Goal: Task Accomplishment & Management: Use online tool/utility

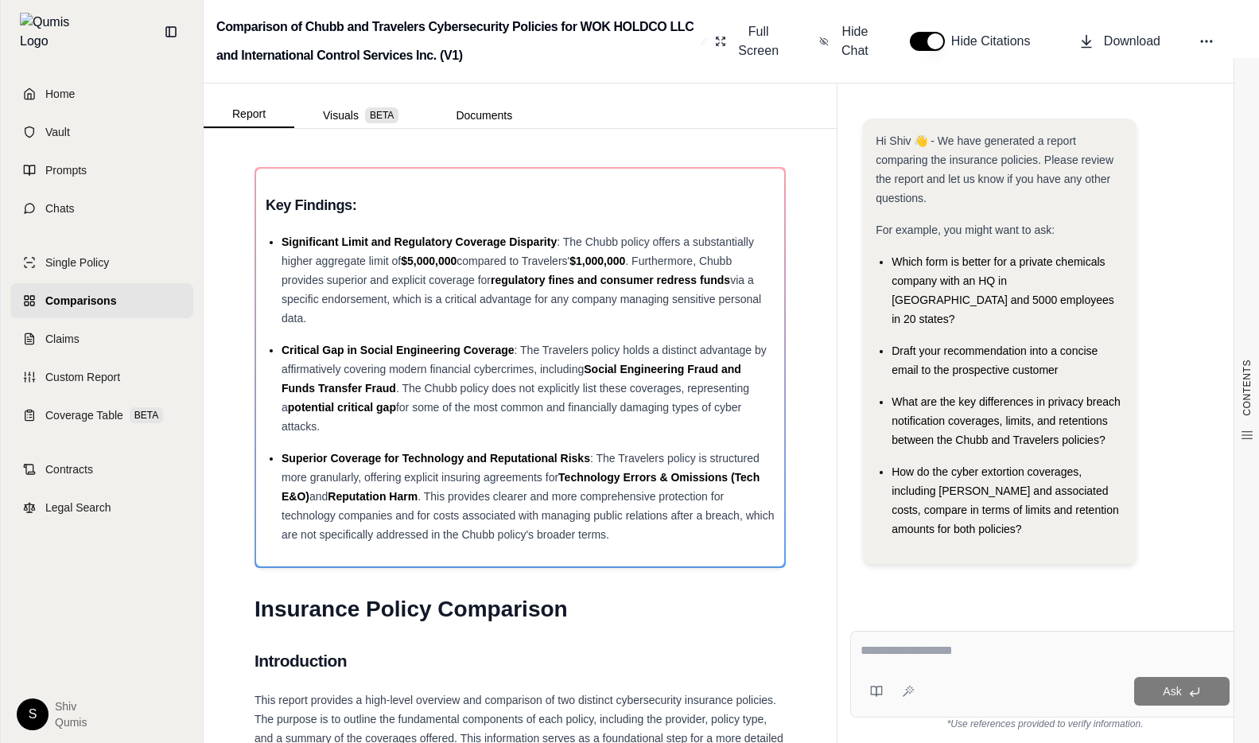
scroll to position [219, 0]
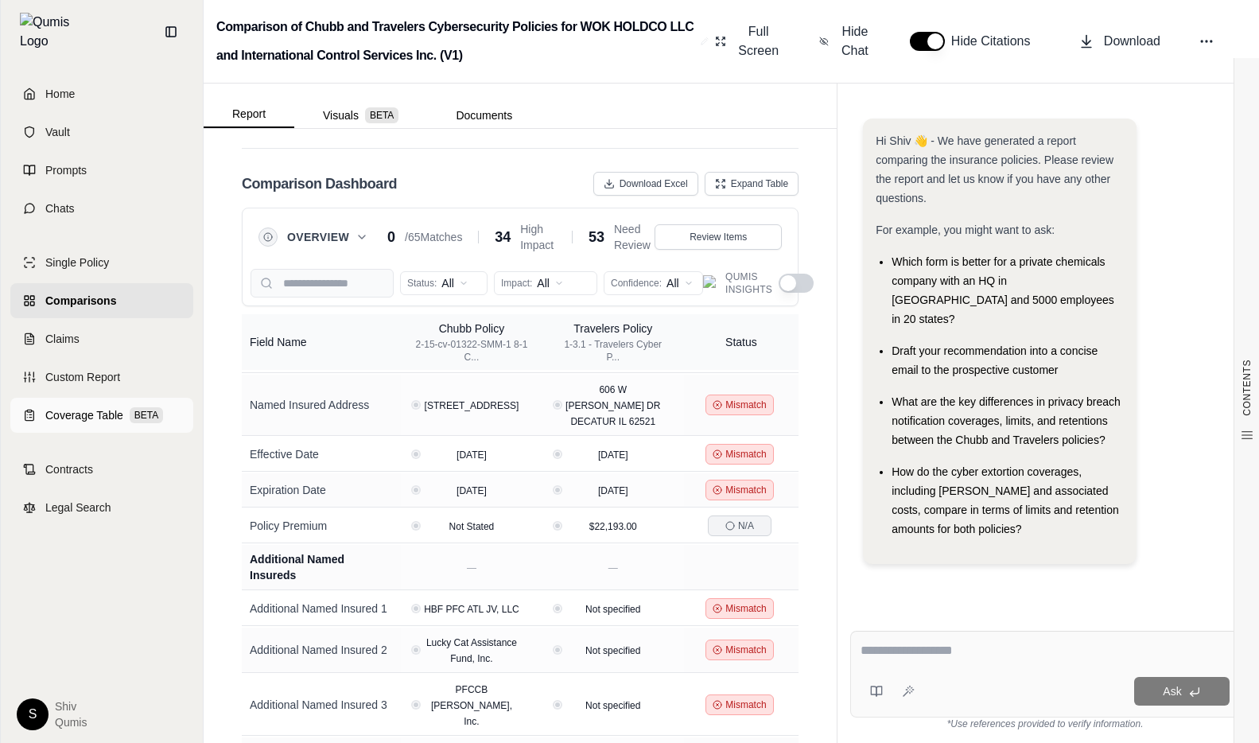
click at [89, 407] on span "Coverage Table" at bounding box center [84, 415] width 78 height 16
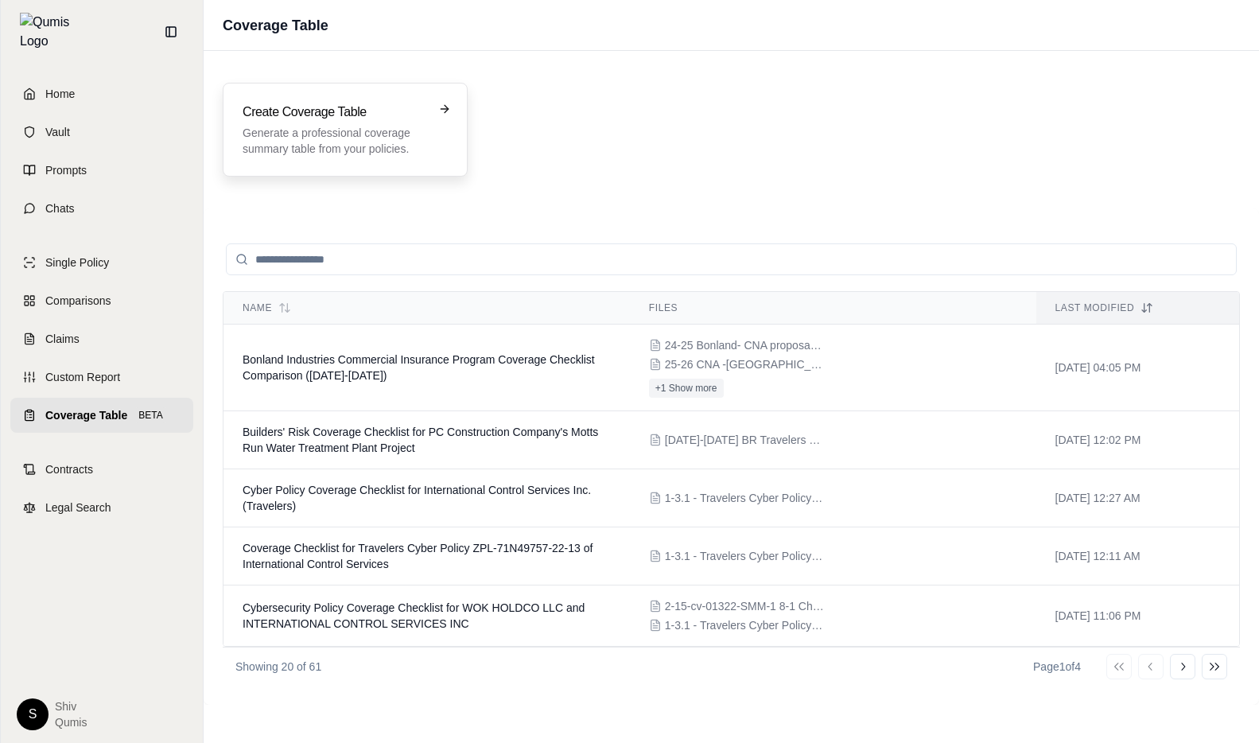
click at [286, 147] on p "Generate a professional coverage summary table from your policies." at bounding box center [333, 141] width 183 height 32
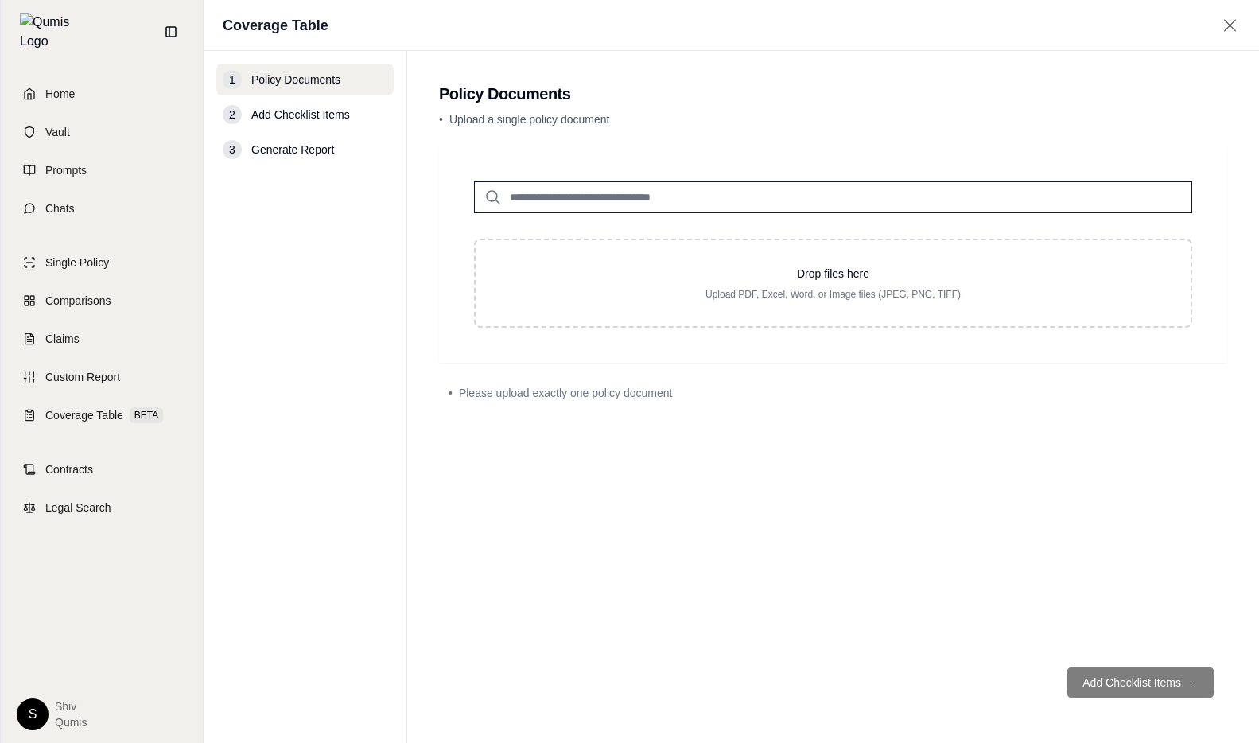
click at [630, 190] on input "search" at bounding box center [833, 197] width 718 height 32
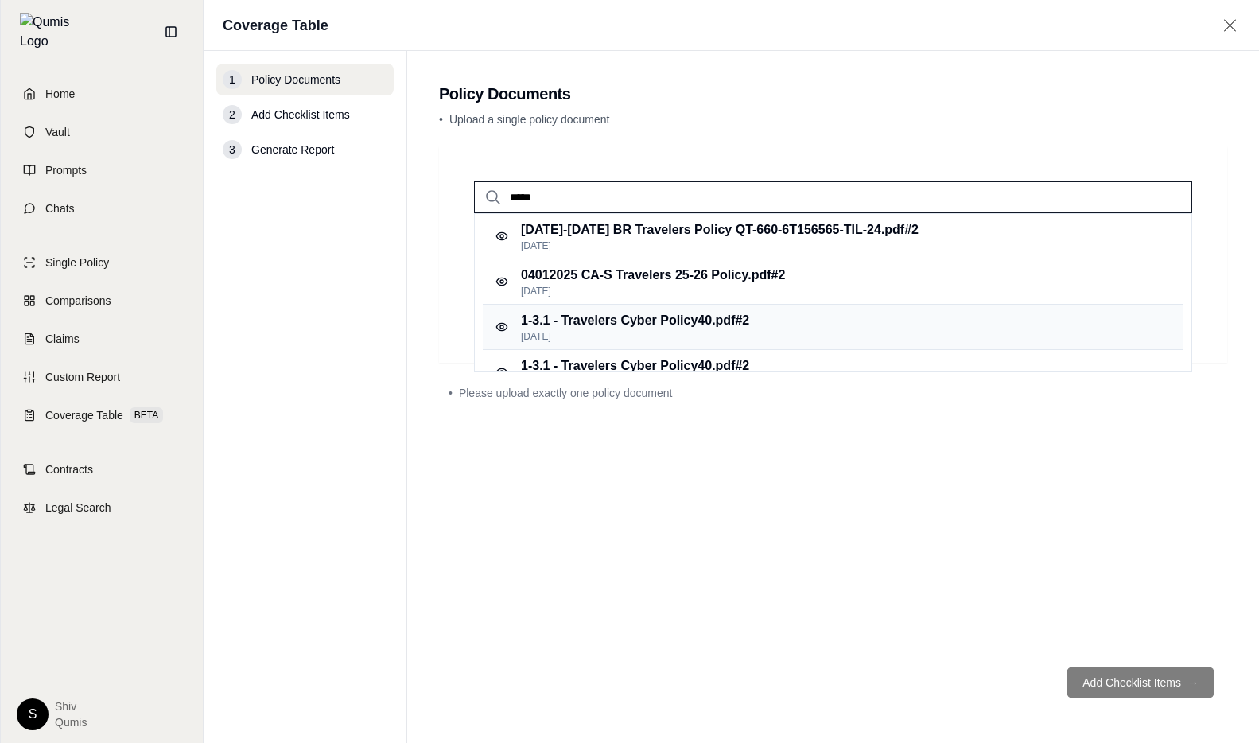
type input "*****"
click at [731, 325] on p "1-3.1 - Travelers Cyber Policy40.pdf #2" at bounding box center [635, 320] width 228 height 19
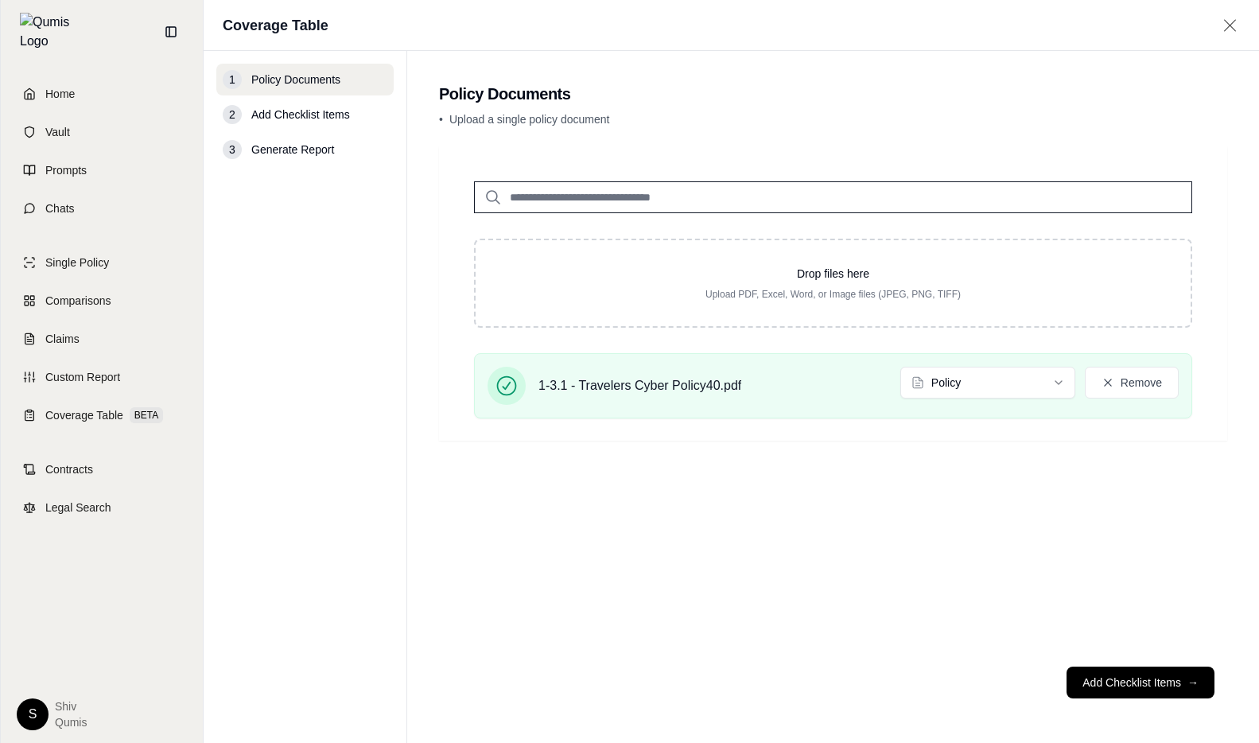
click at [607, 188] on input "search" at bounding box center [833, 197] width 718 height 32
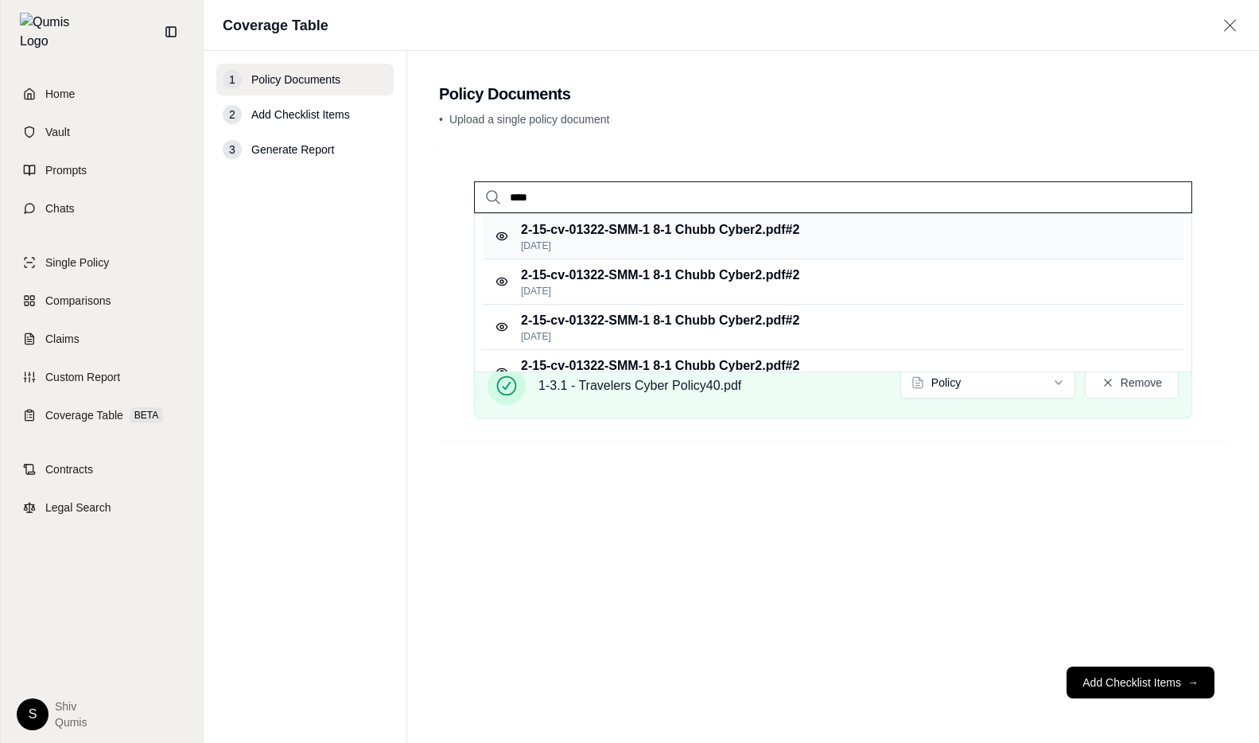
type input "****"
click at [747, 240] on p "Feb 22, 2025" at bounding box center [660, 245] width 278 height 13
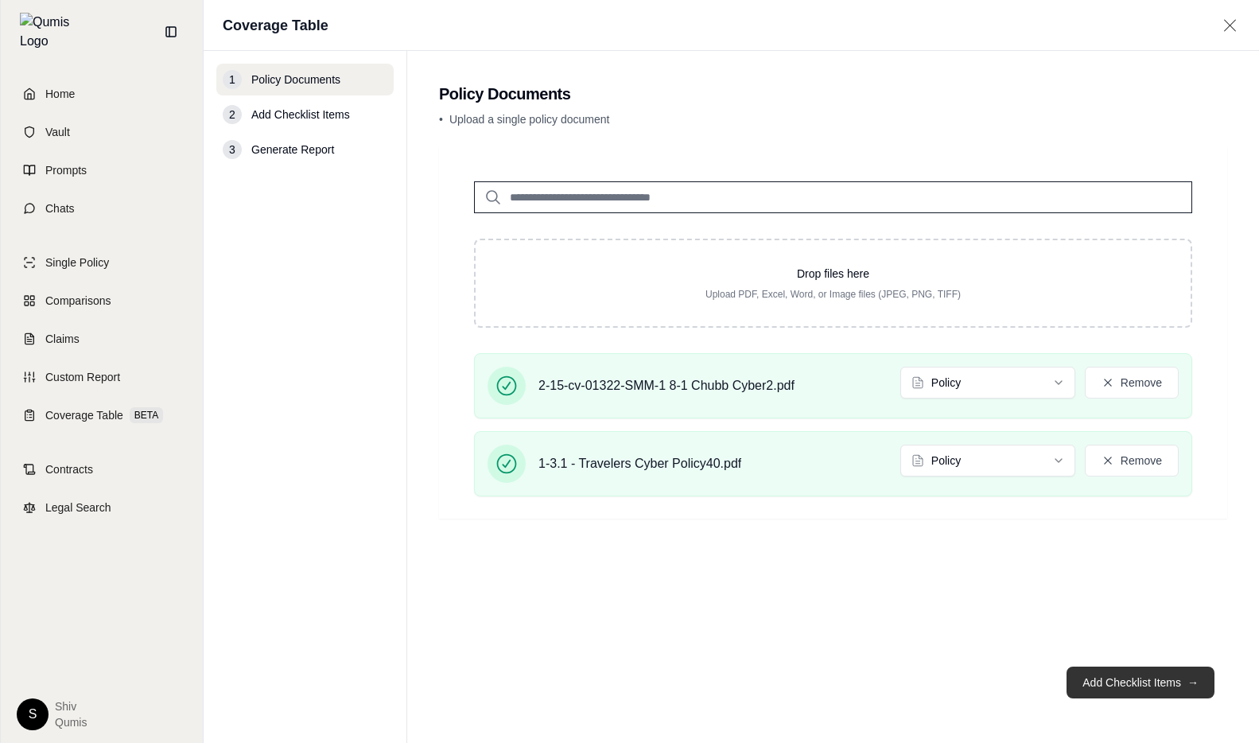
click at [1128, 685] on button "Add Checklist Items →" at bounding box center [1140, 682] width 148 height 32
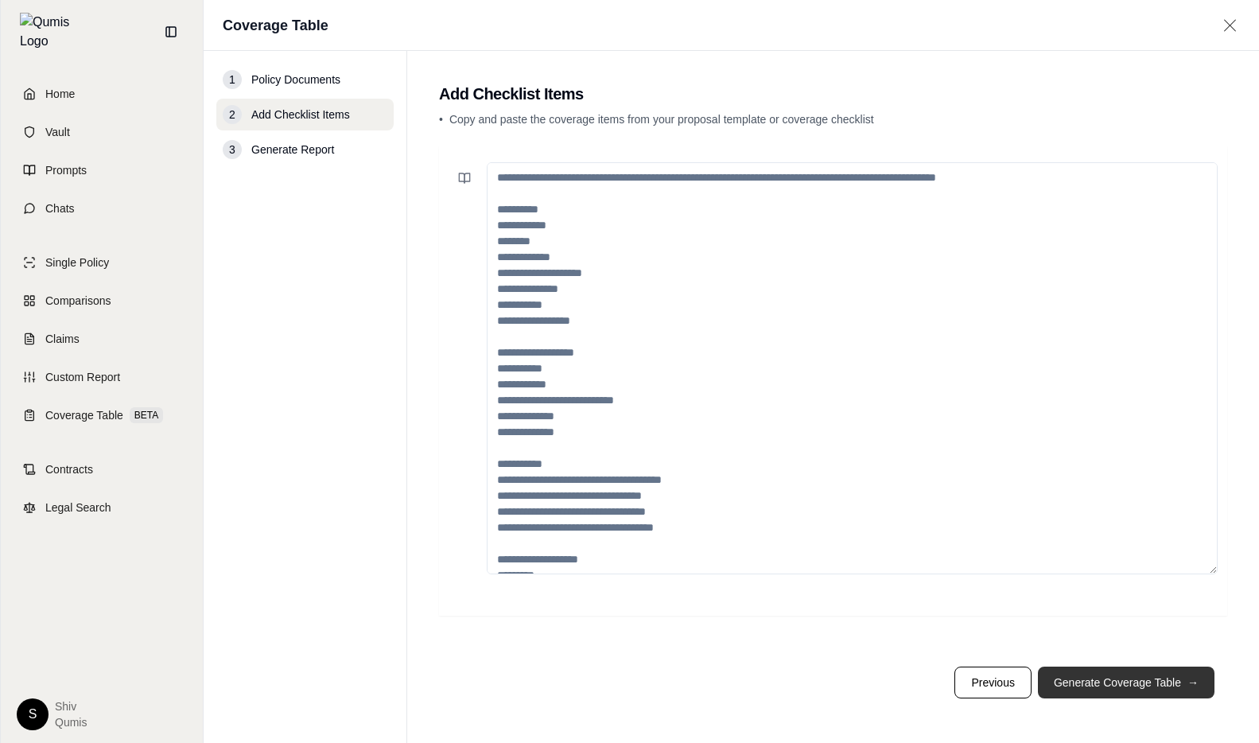
click at [1128, 685] on button "Generate Coverage Table →" at bounding box center [1126, 682] width 176 height 32
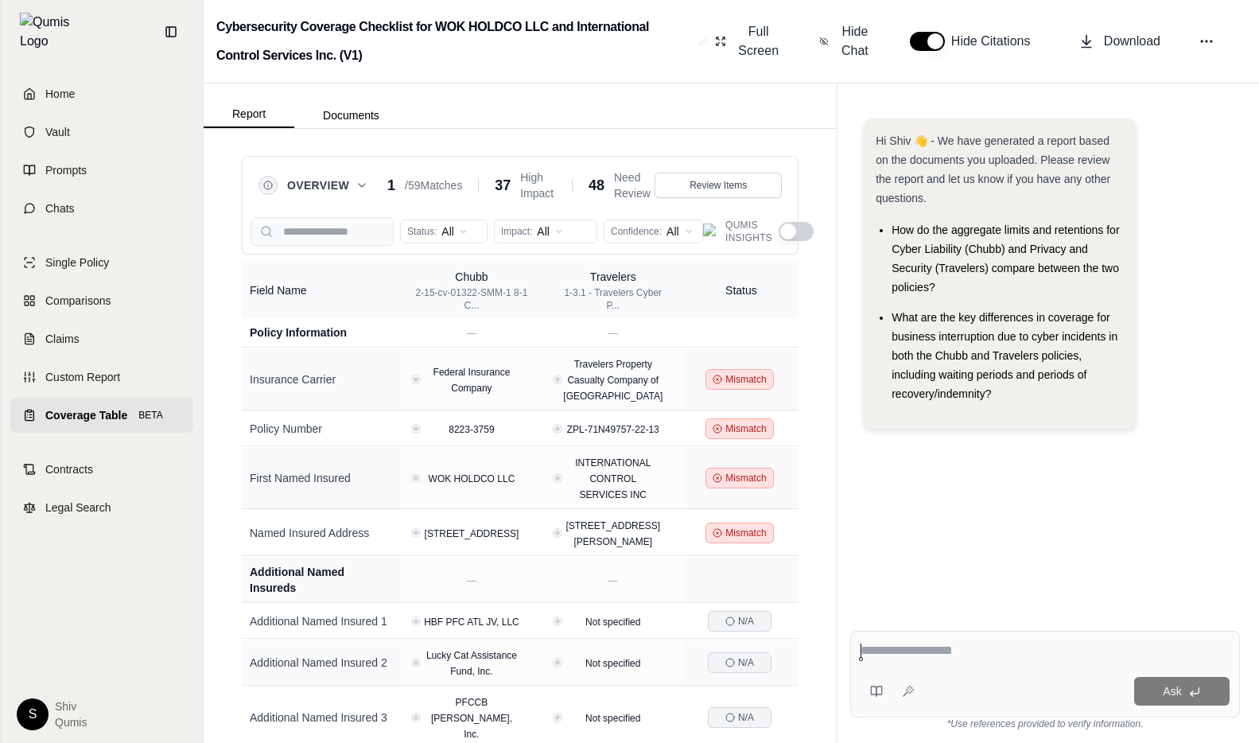
click at [114, 407] on span "Coverage Table" at bounding box center [86, 415] width 82 height 16
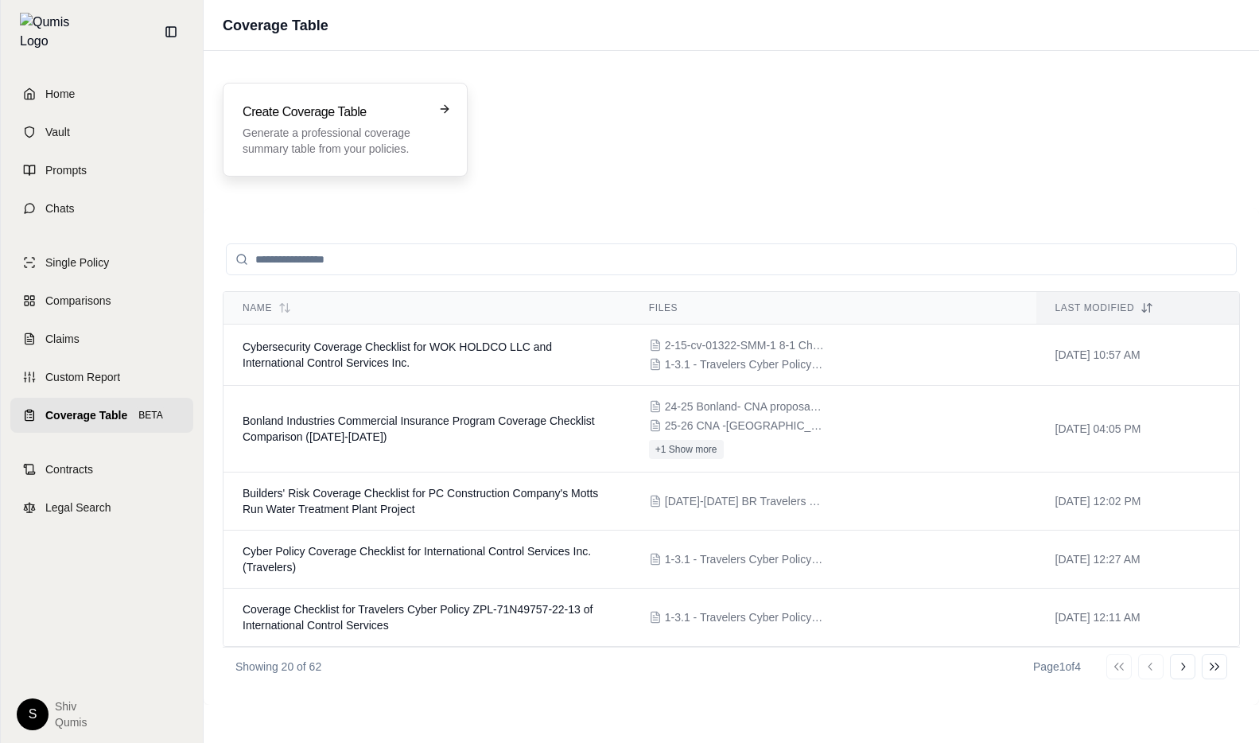
click at [393, 128] on p "Generate a professional coverage summary table from your policies." at bounding box center [333, 141] width 183 height 32
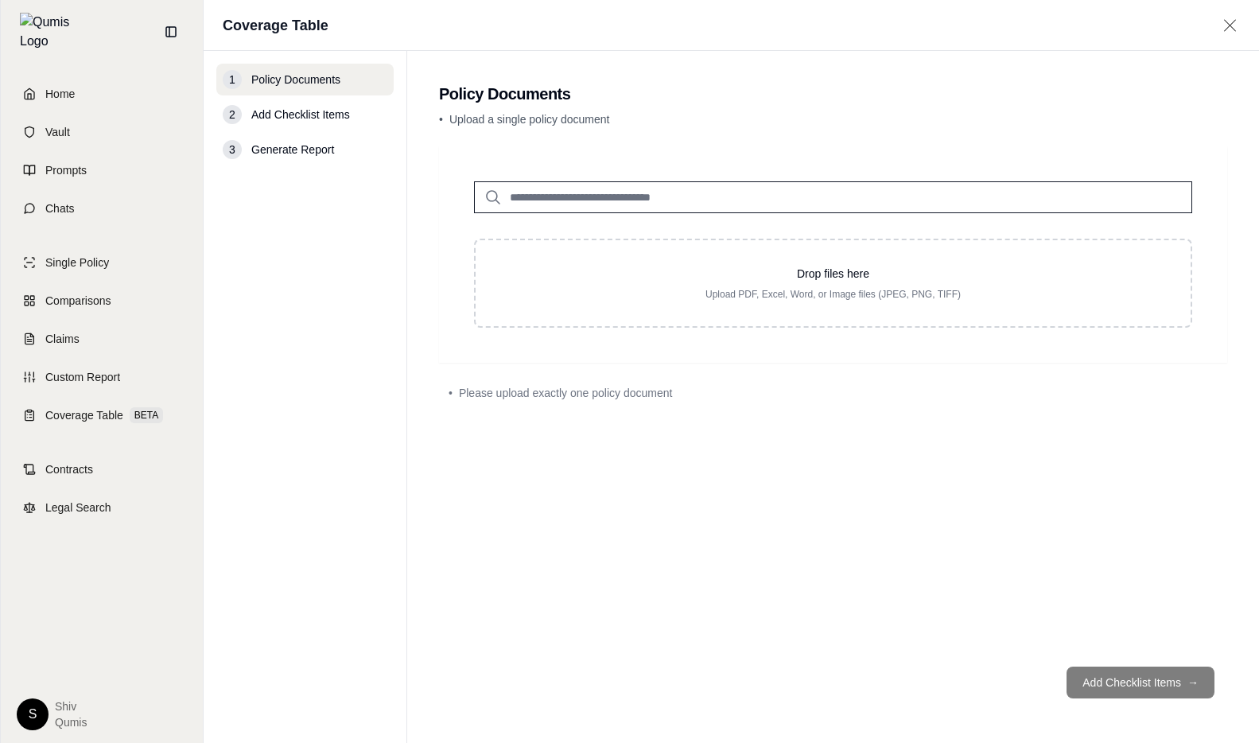
click at [618, 206] on input "search" at bounding box center [833, 197] width 718 height 32
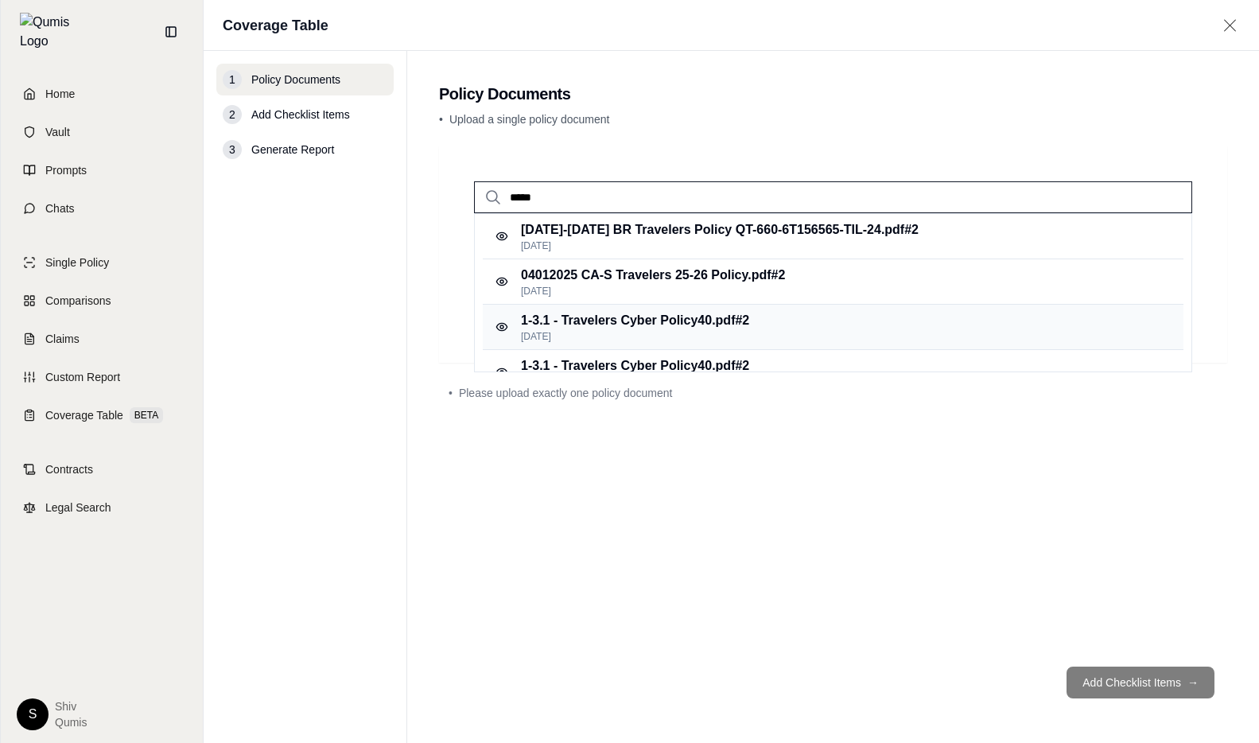
type input "*****"
click at [701, 323] on p "1-3.1 - Travelers Cyber Policy40.pdf #2" at bounding box center [635, 320] width 228 height 19
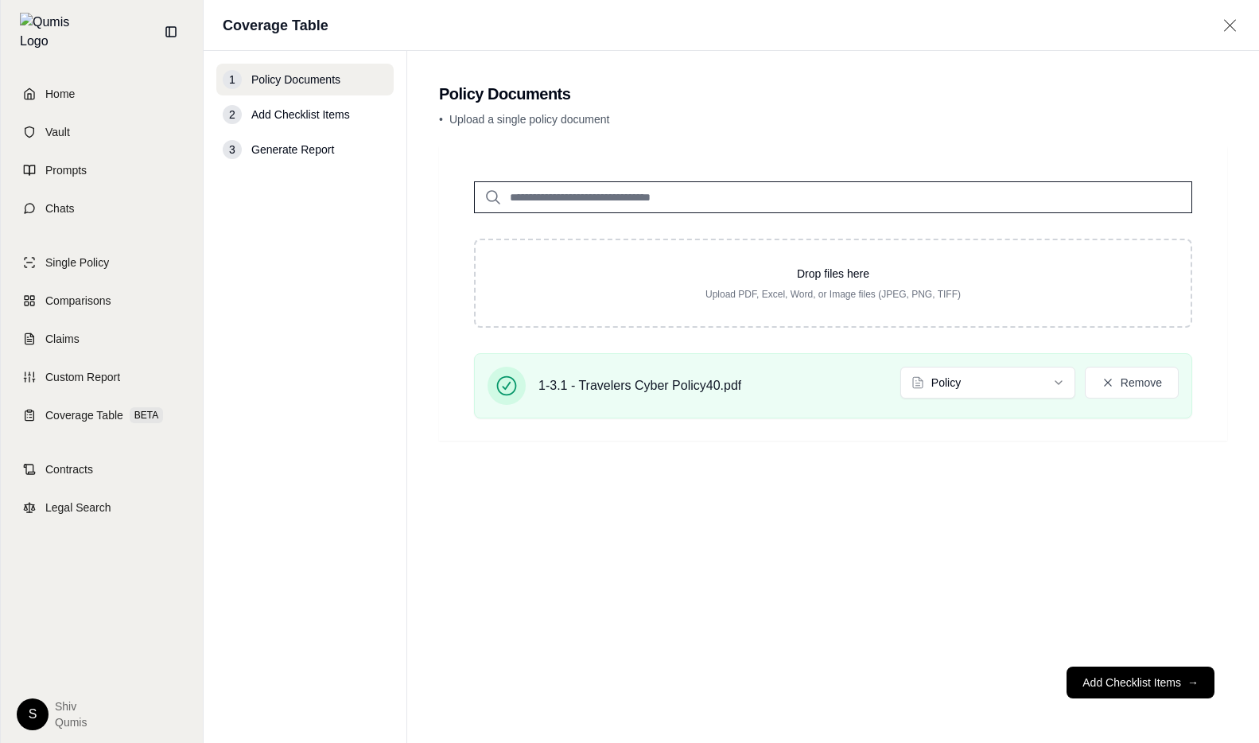
click at [592, 196] on input "search" at bounding box center [833, 197] width 718 height 32
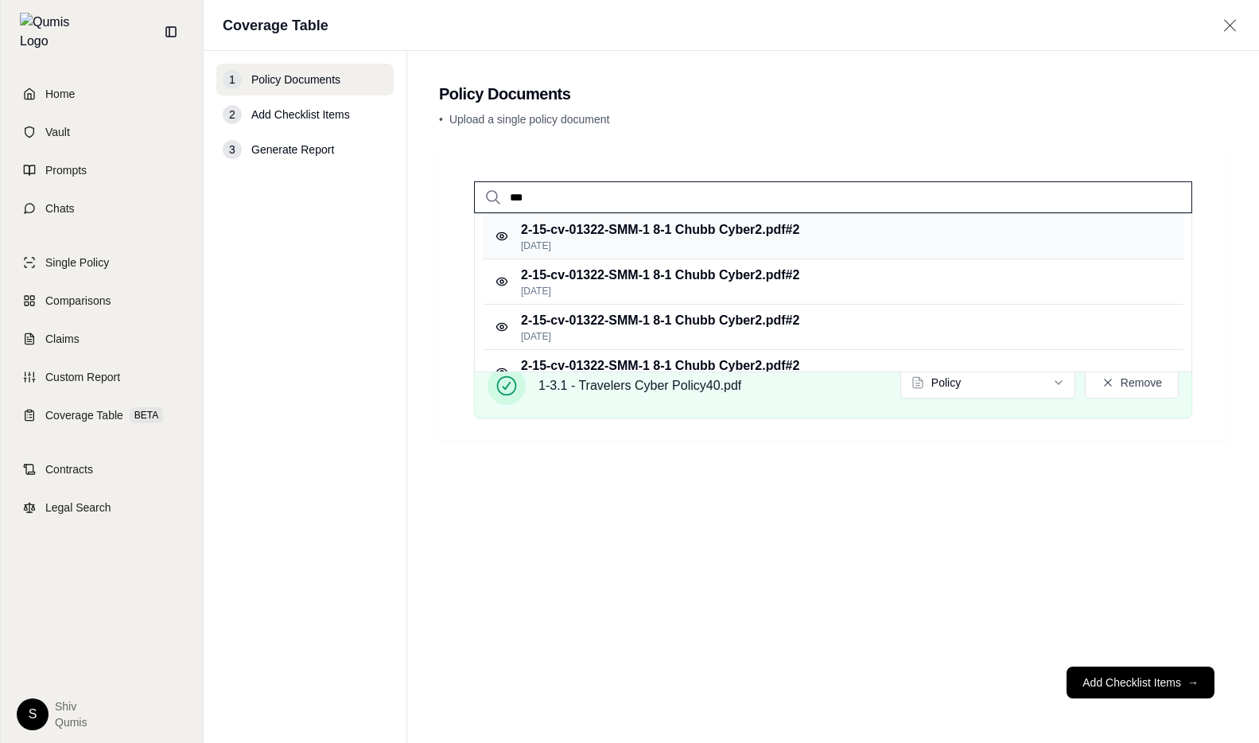
type input "***"
click at [654, 234] on p "2-15-cv-01322-SMM-1 8-1 Chubb Cyber2.pdf #2" at bounding box center [660, 229] width 278 height 19
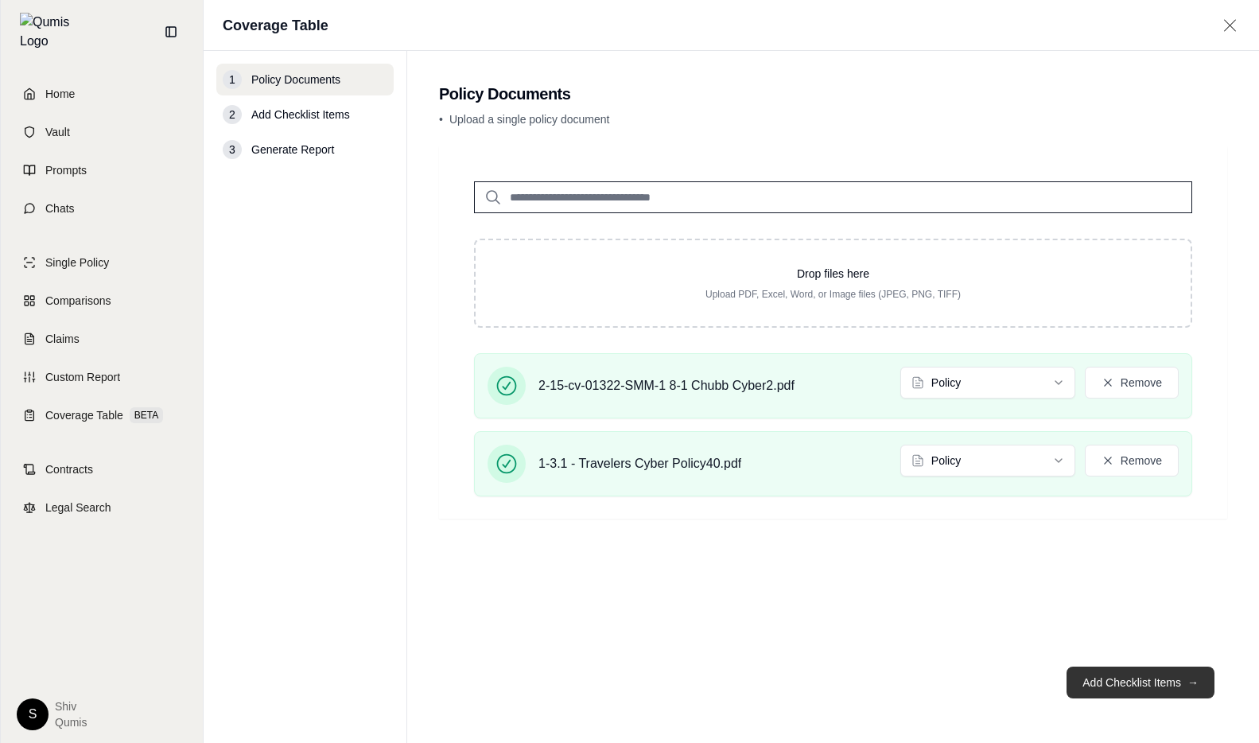
click at [1160, 689] on button "Add Checklist Items →" at bounding box center [1140, 682] width 148 height 32
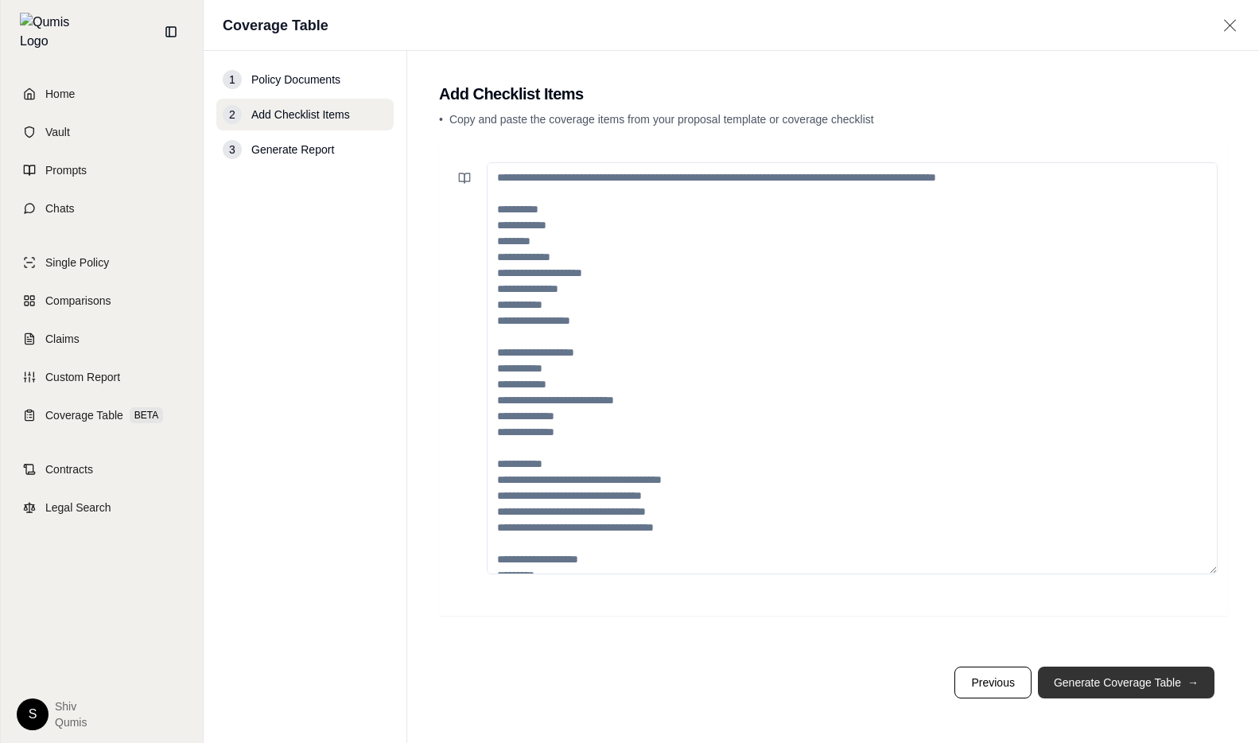
click at [1160, 689] on button "Generate Coverage Table →" at bounding box center [1126, 682] width 176 height 32
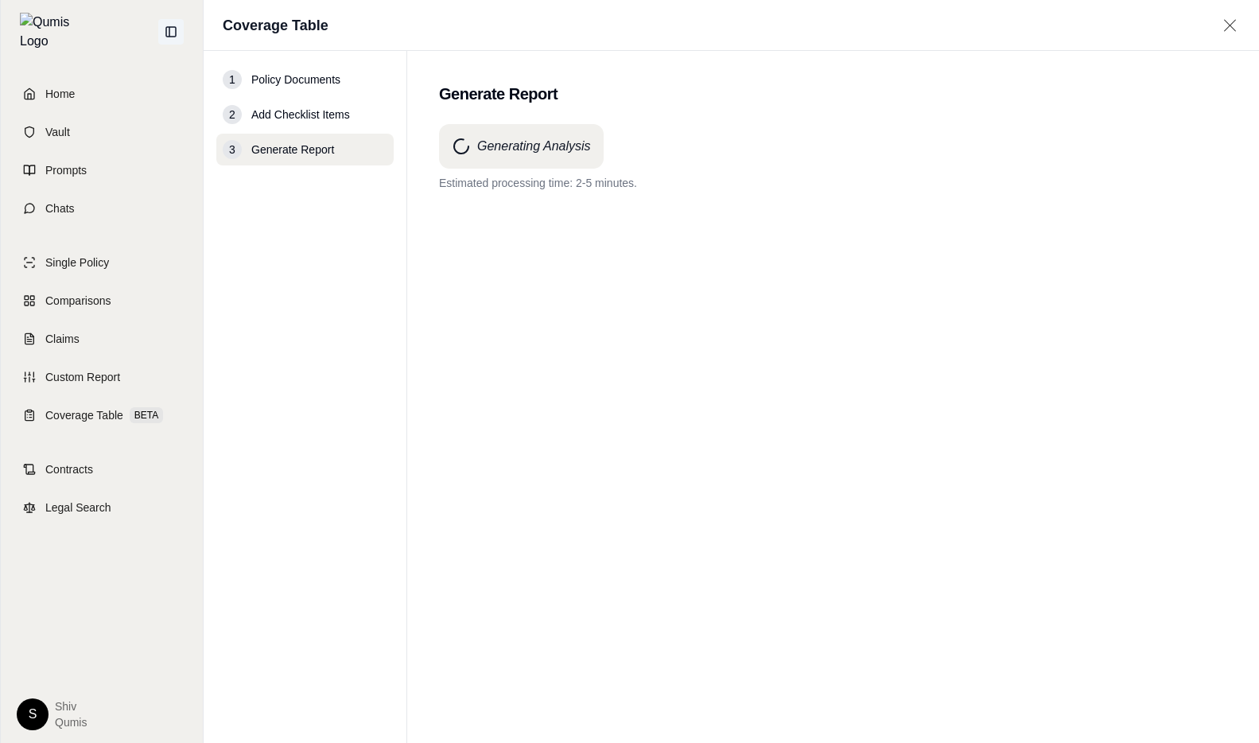
click at [166, 29] on icon at bounding box center [171, 32] width 10 height 10
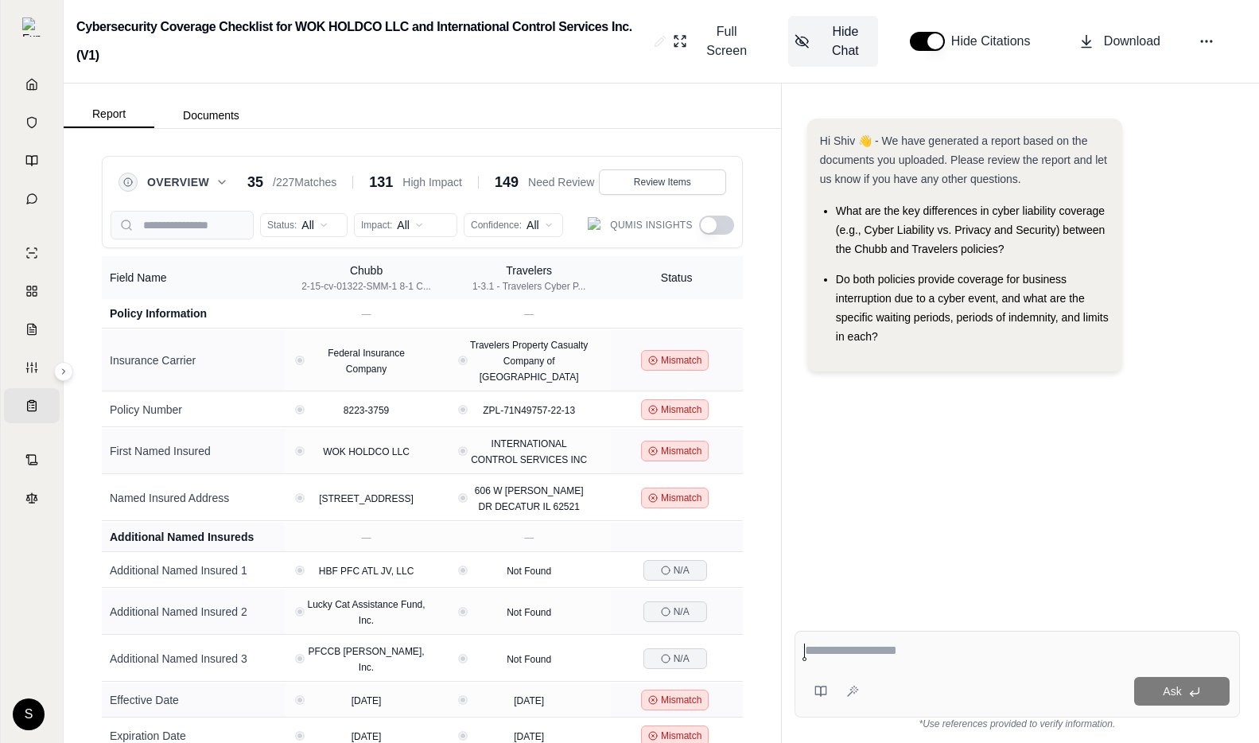
click at [820, 42] on span "Hide Chat" at bounding box center [845, 41] width 52 height 38
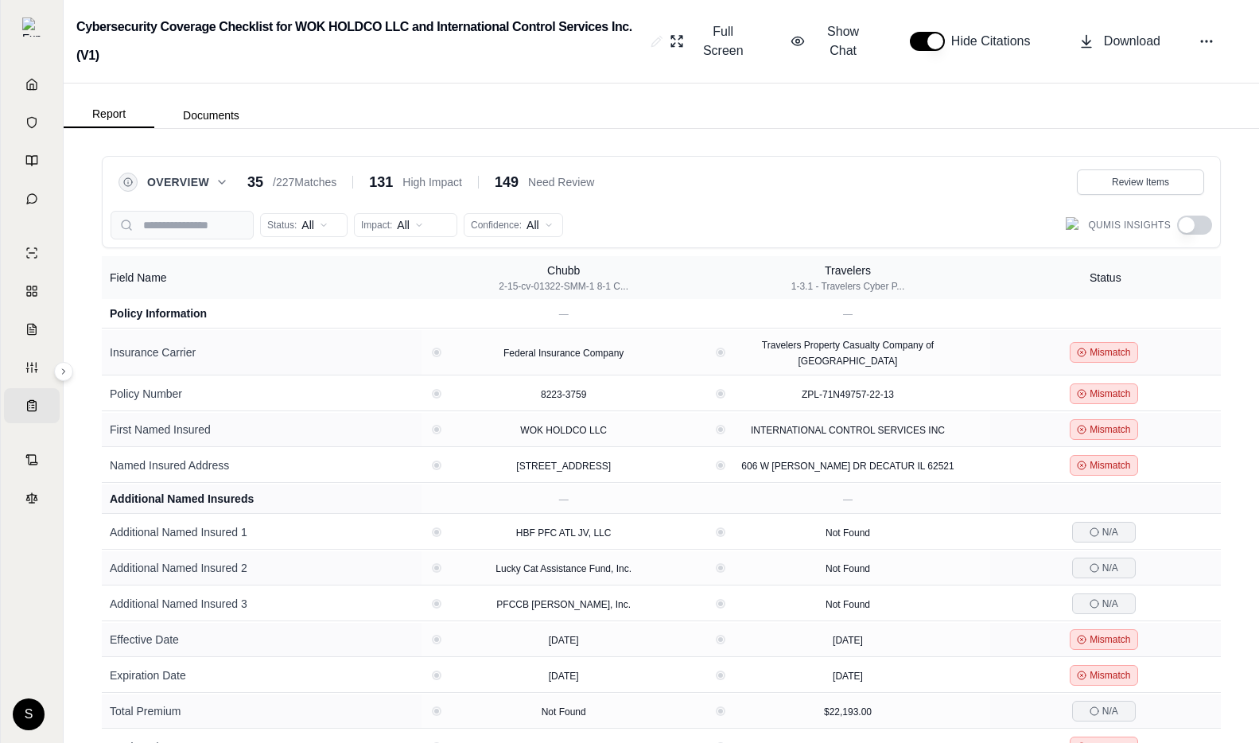
click at [1196, 225] on button "button" at bounding box center [1194, 224] width 35 height 19
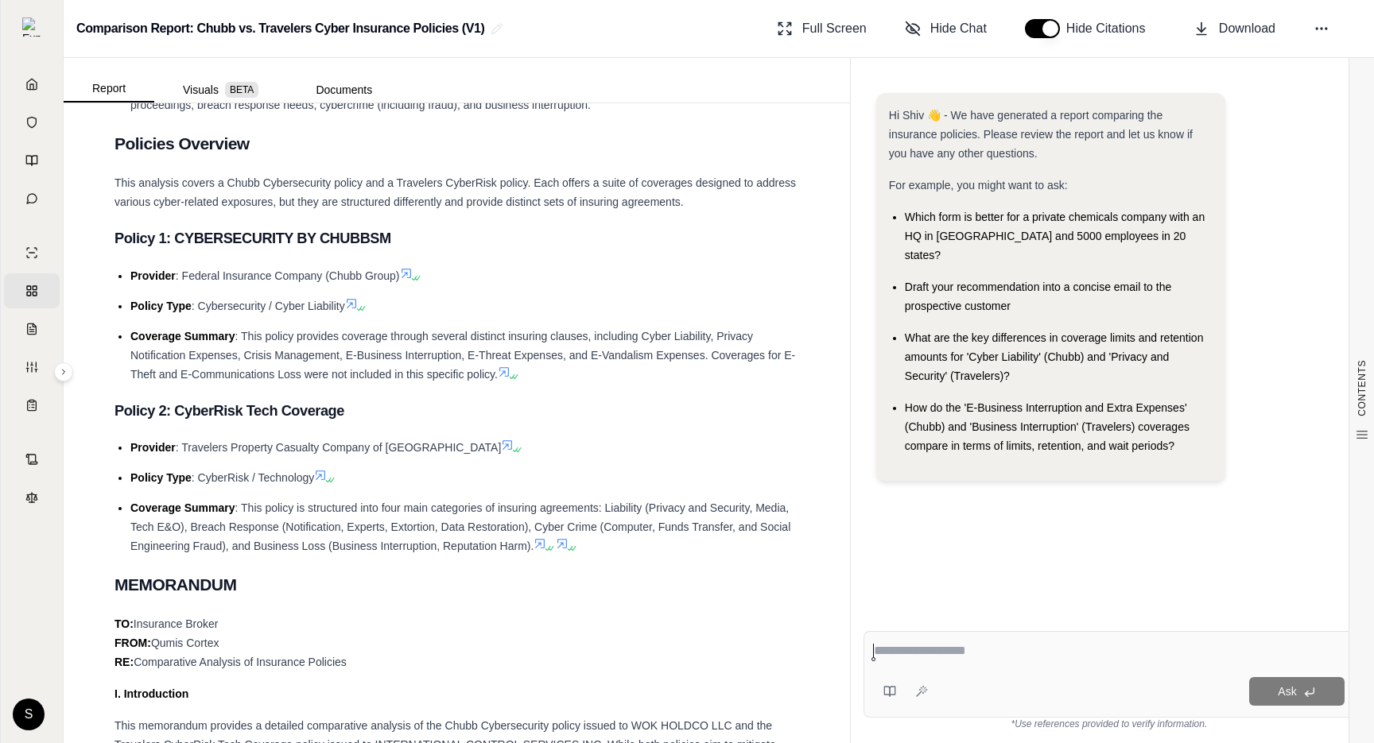
scroll to position [1079, 0]
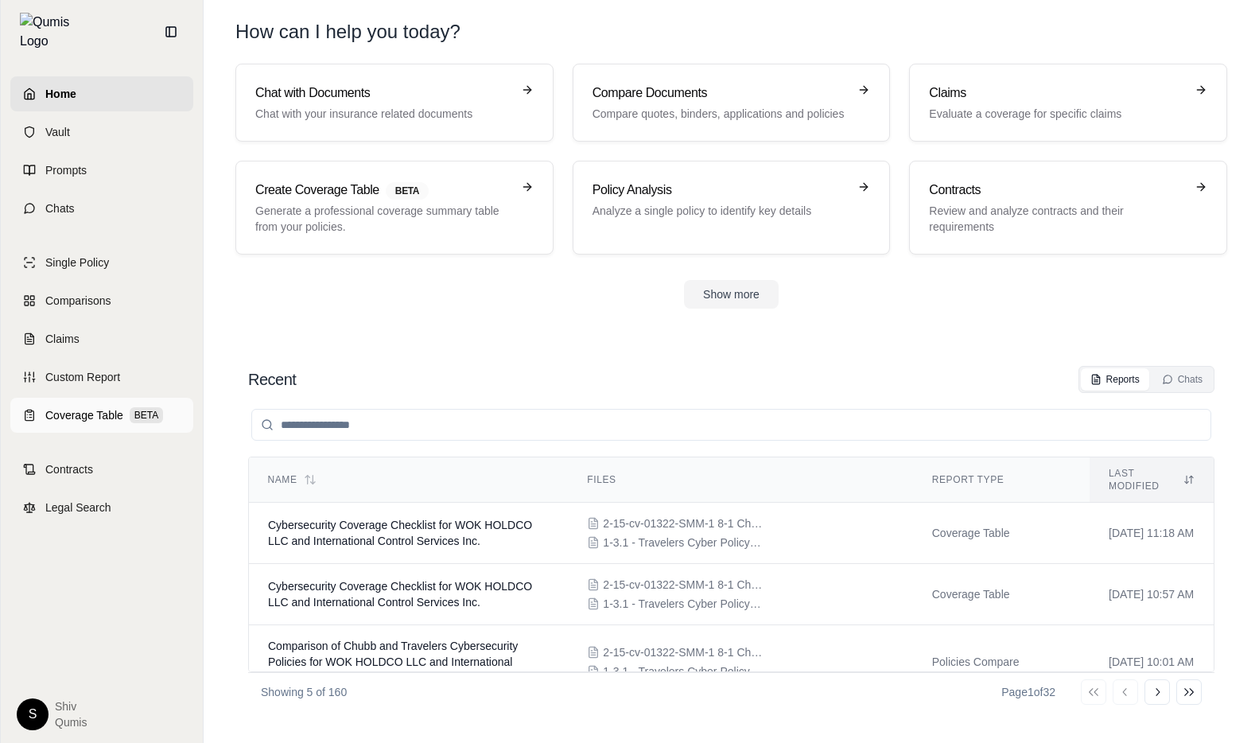
click at [35, 403] on link "Coverage Table BETA" at bounding box center [101, 415] width 183 height 35
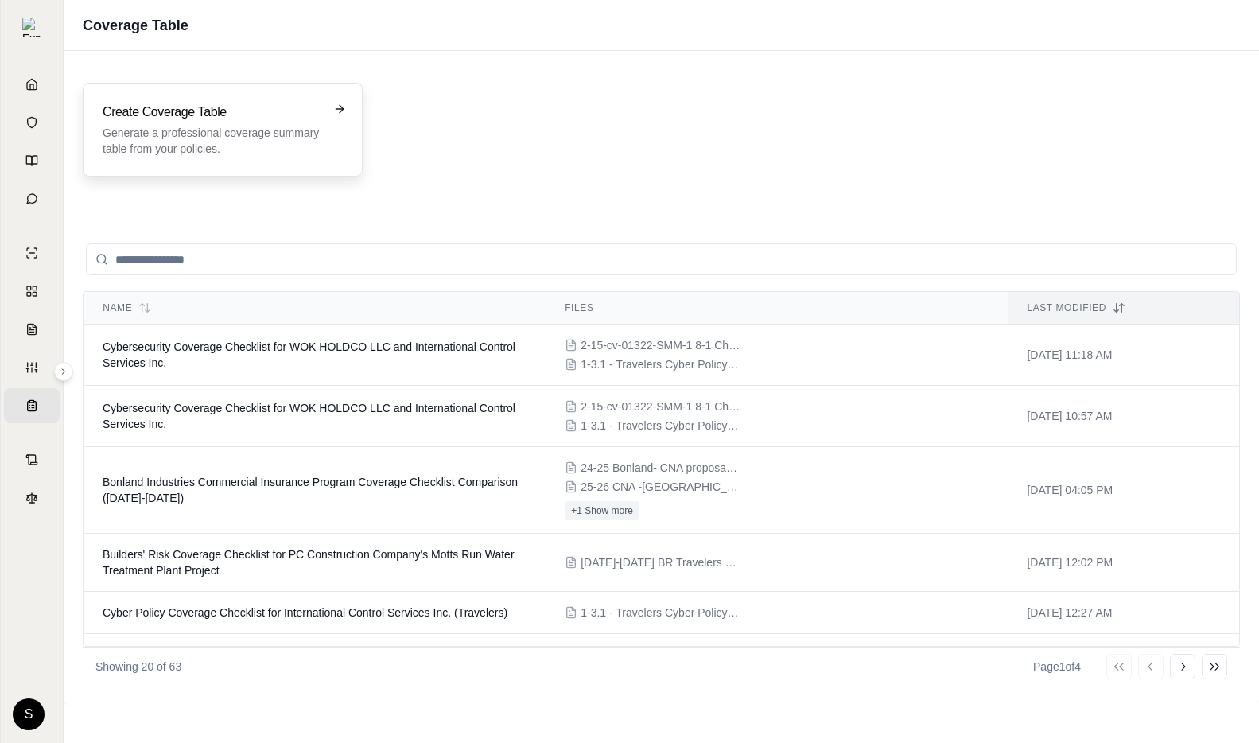
click at [272, 138] on p "Generate a professional coverage summary table from your policies." at bounding box center [212, 141] width 218 height 32
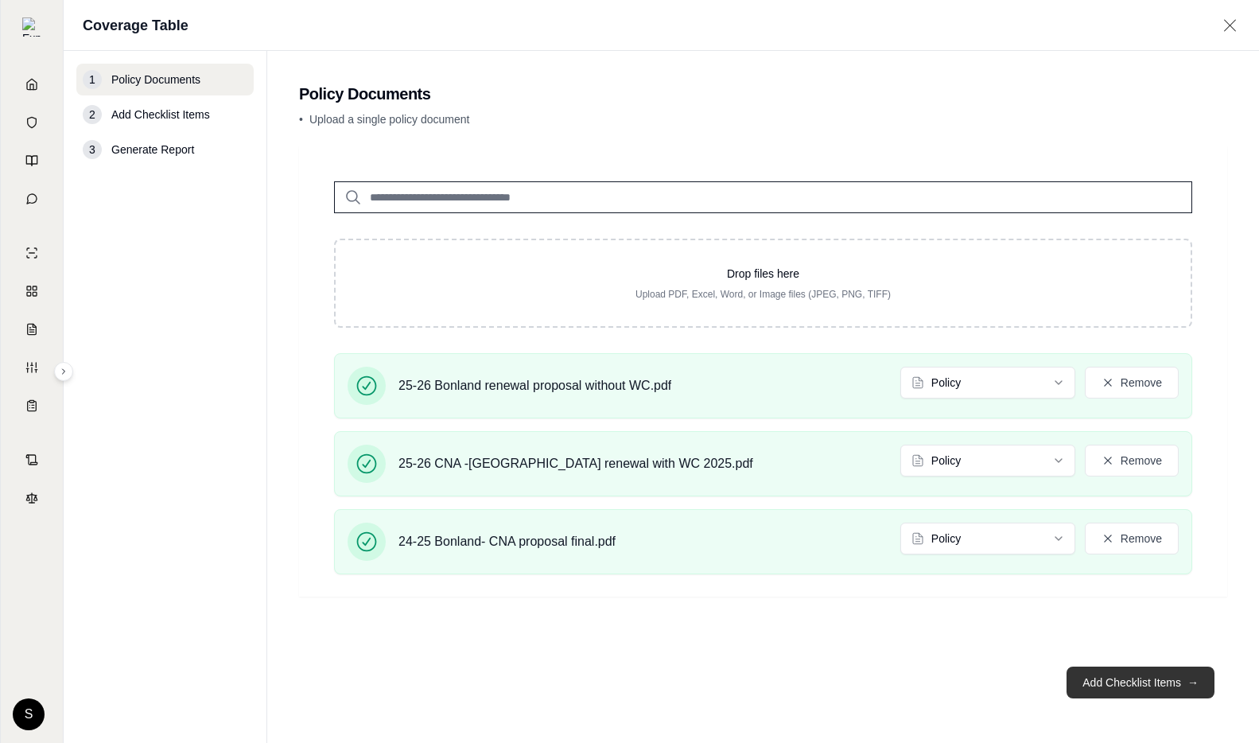
click at [1144, 677] on button "Add Checklist Items →" at bounding box center [1140, 682] width 148 height 32
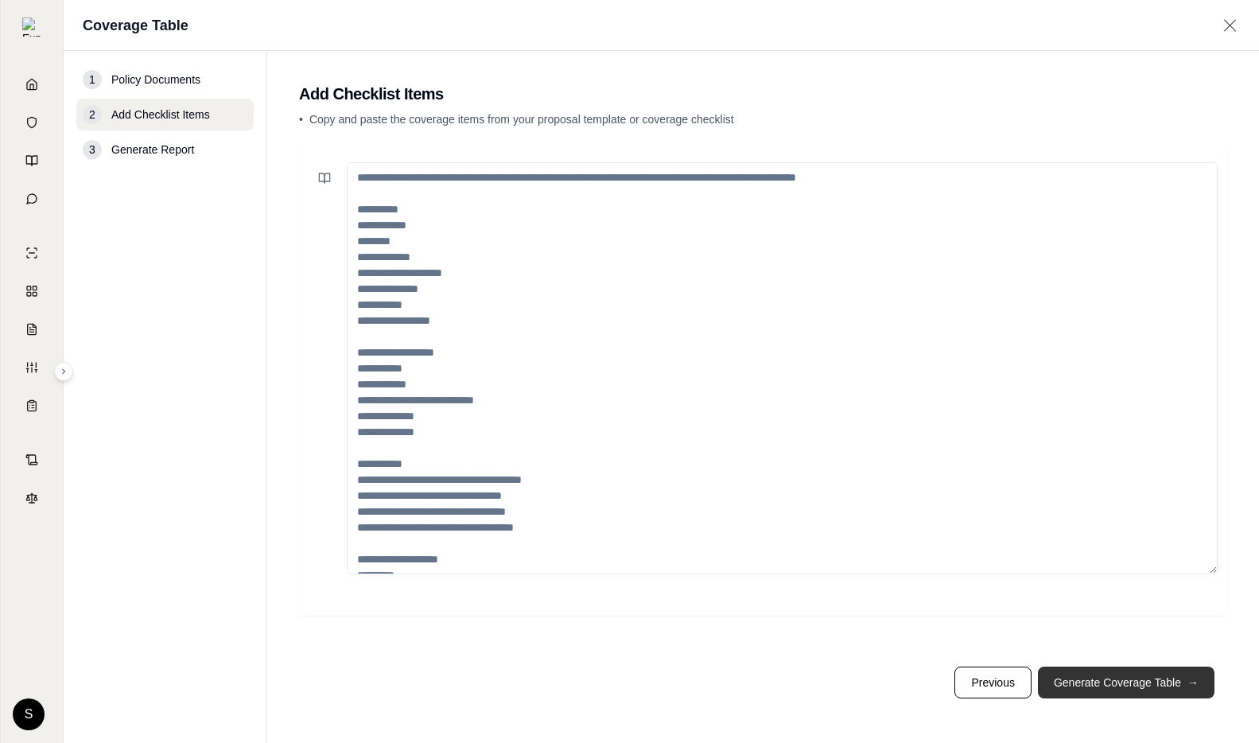
click at [1138, 678] on button "Generate Coverage Table →" at bounding box center [1126, 682] width 176 height 32
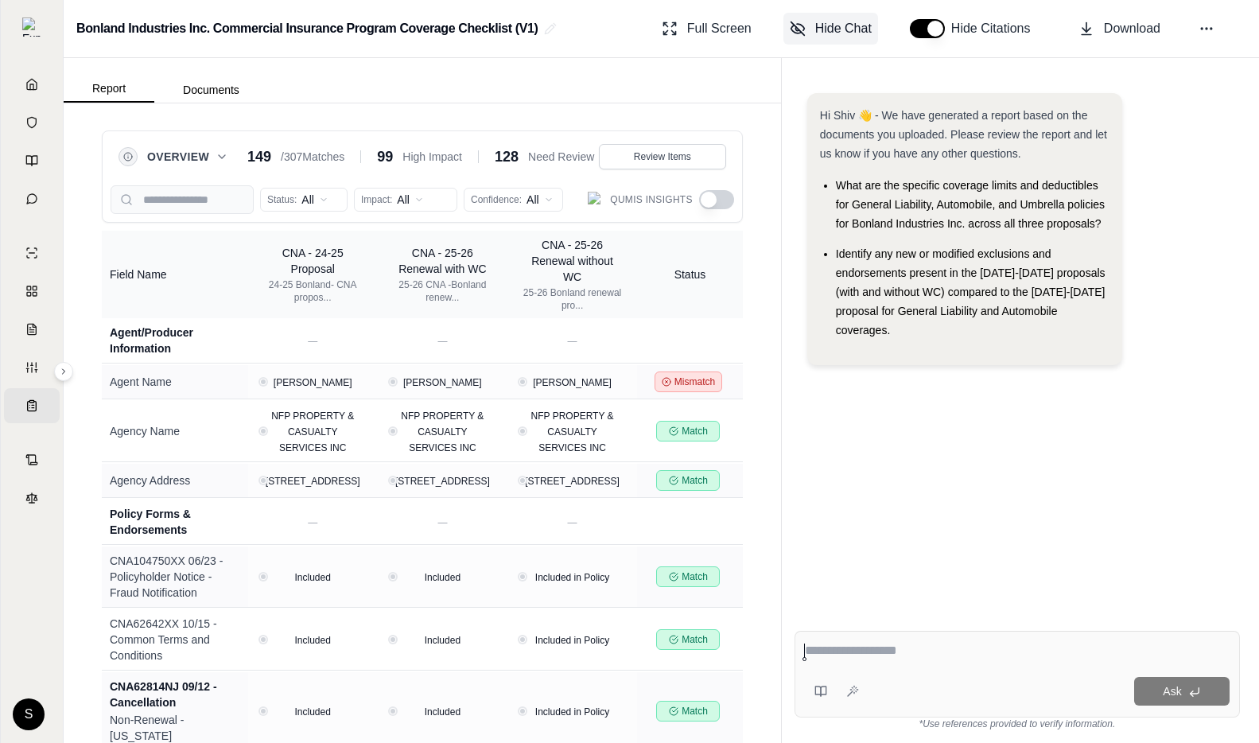
click at [828, 24] on span "Hide Chat" at bounding box center [843, 28] width 56 height 19
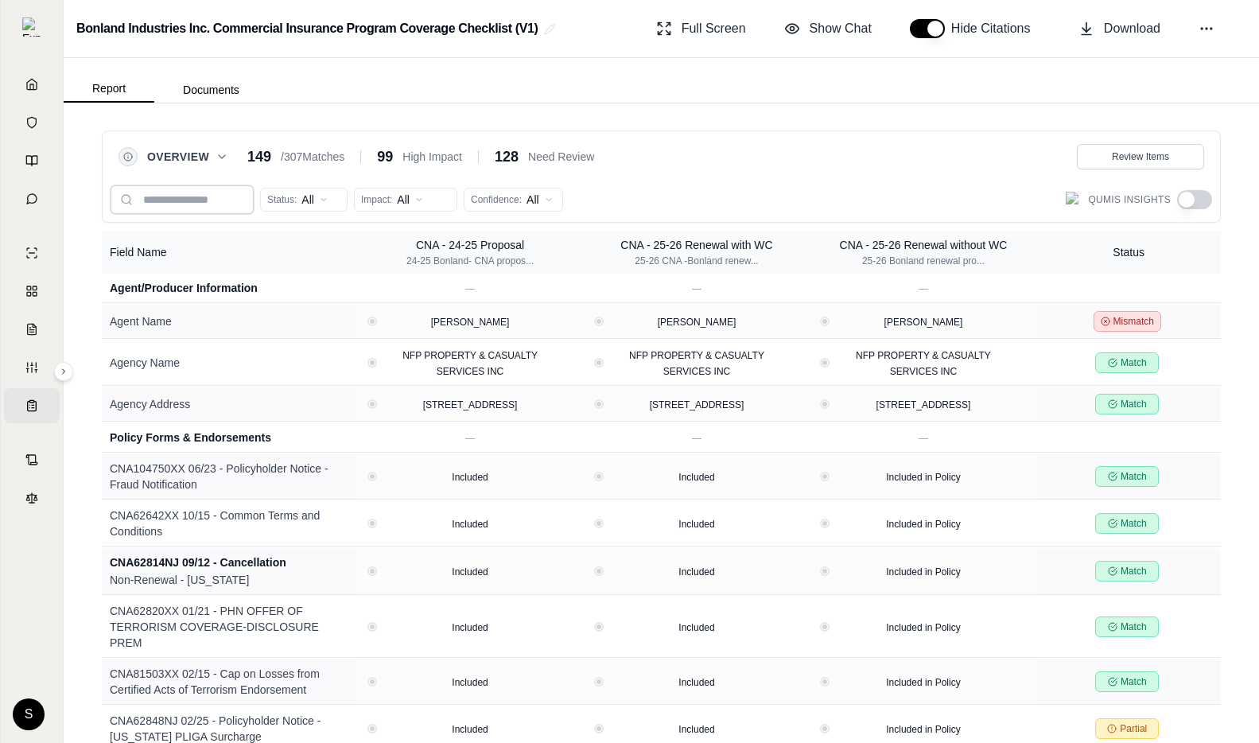
click at [165, 204] on input "search" at bounding box center [182, 199] width 143 height 29
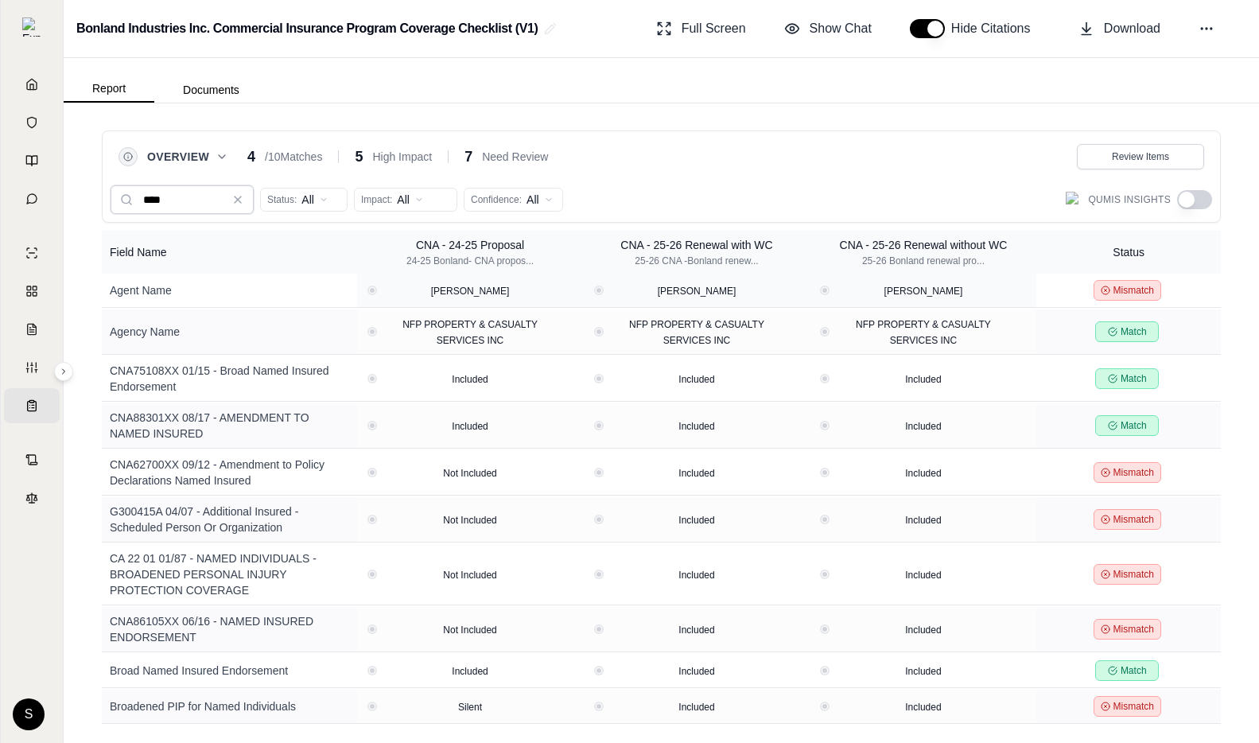
type input "****"
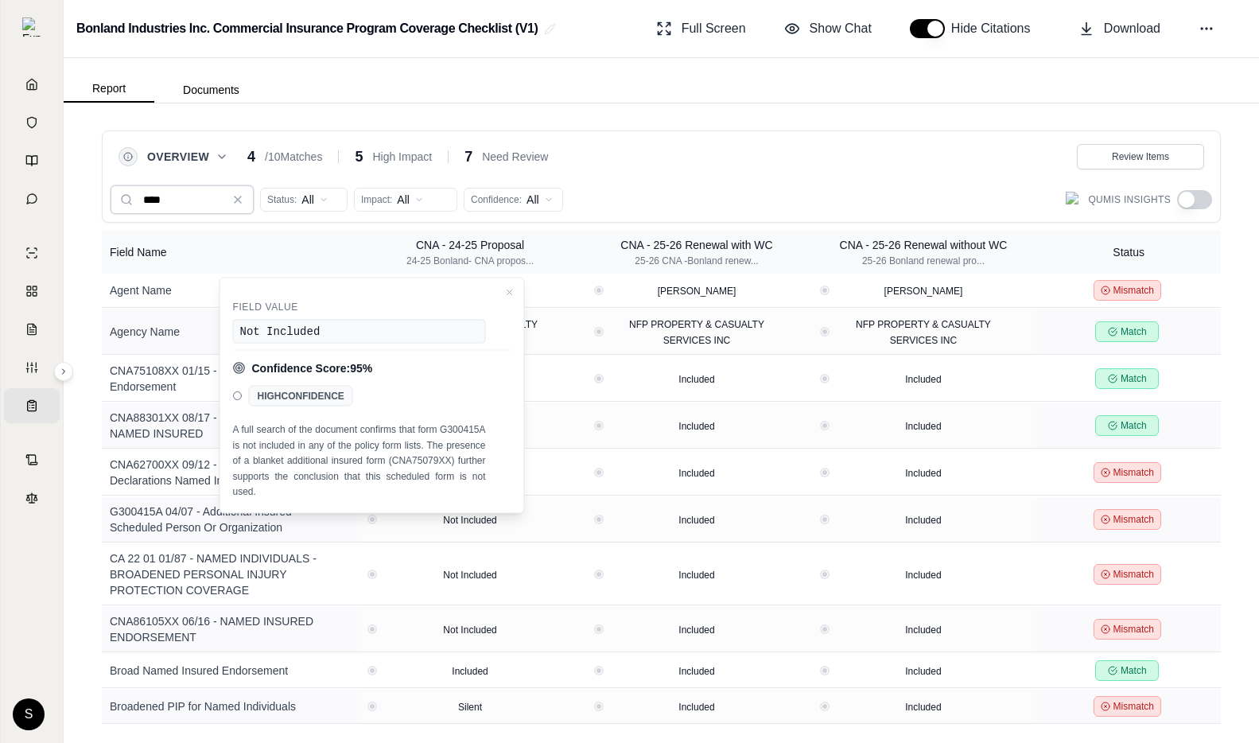
click at [219, 204] on input "****" at bounding box center [182, 199] width 143 height 29
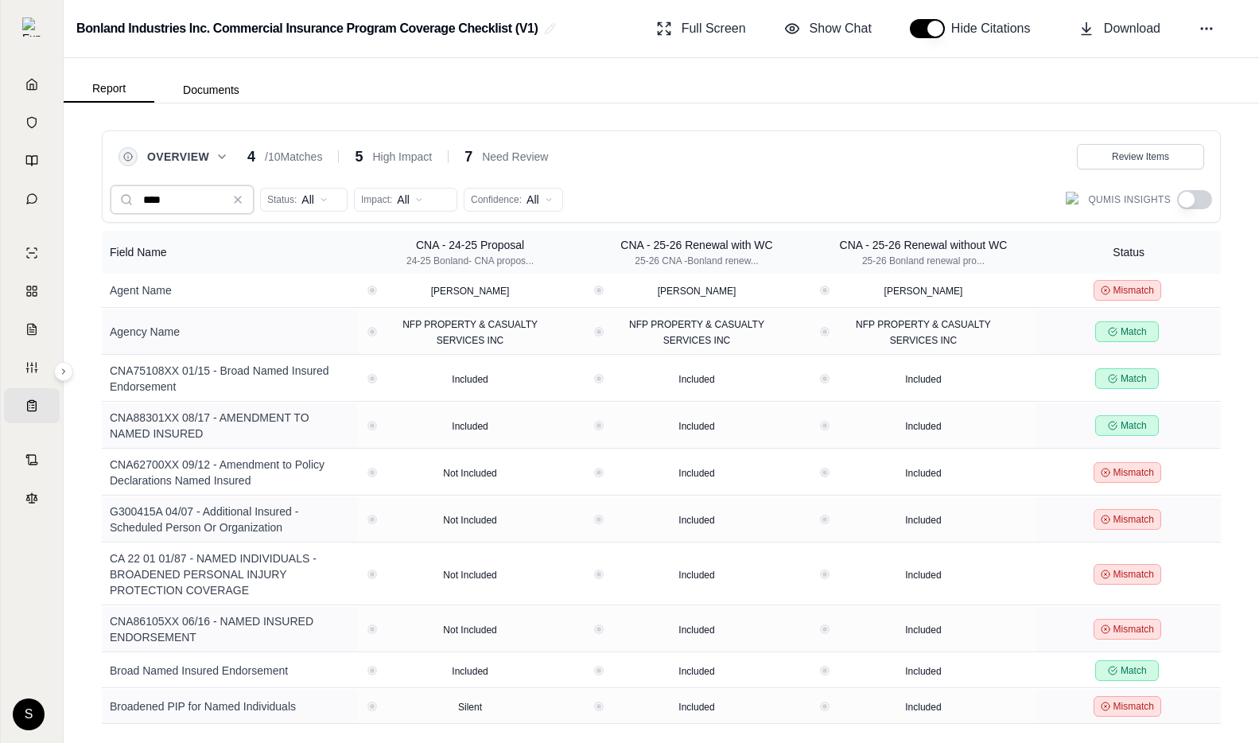
click at [215, 200] on input "****" at bounding box center [182, 199] width 143 height 29
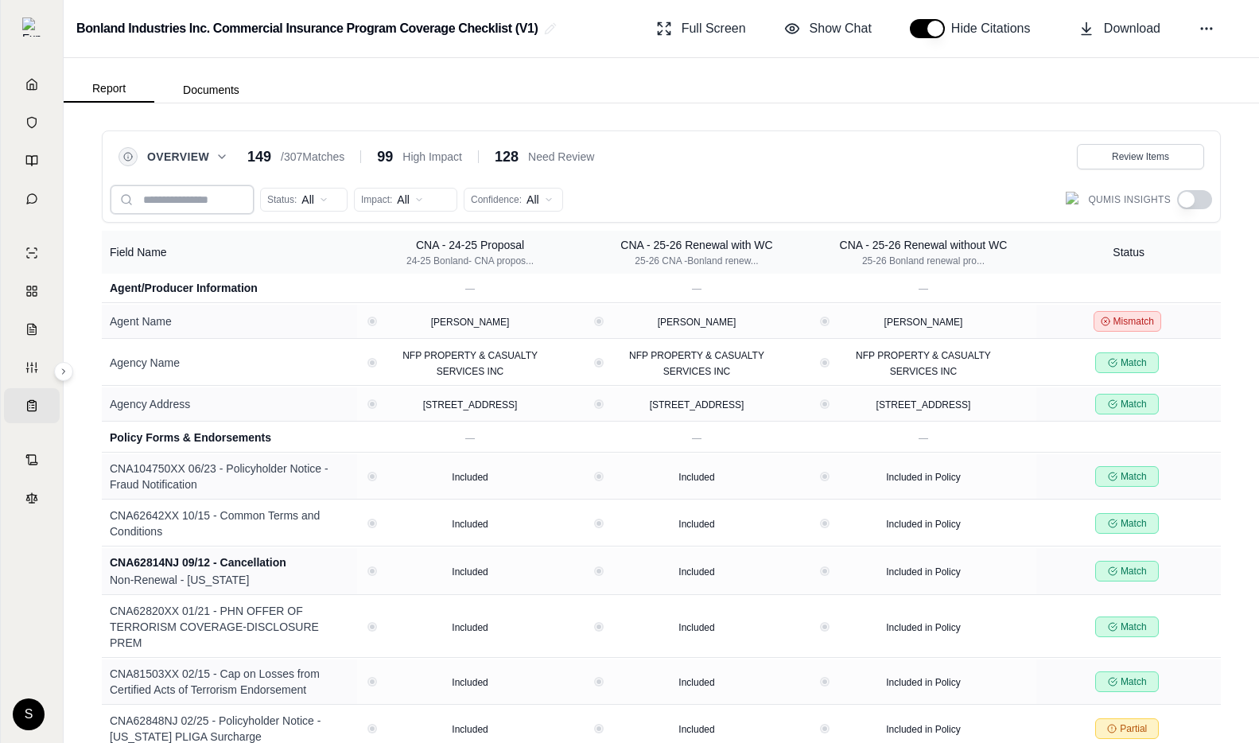
click at [250, 204] on input "search" at bounding box center [182, 199] width 143 height 29
click at [1149, 165] on button "Review Items" at bounding box center [1139, 156] width 127 height 25
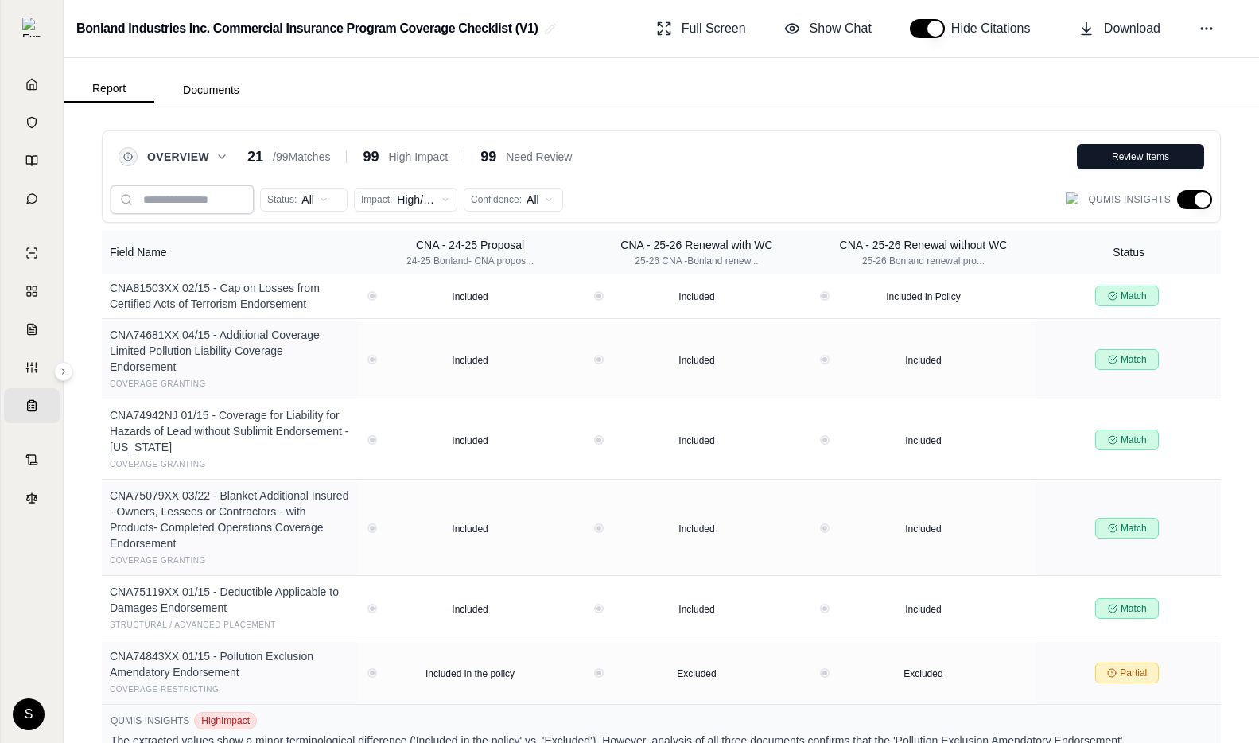
click at [214, 199] on input "search" at bounding box center [182, 199] width 143 height 29
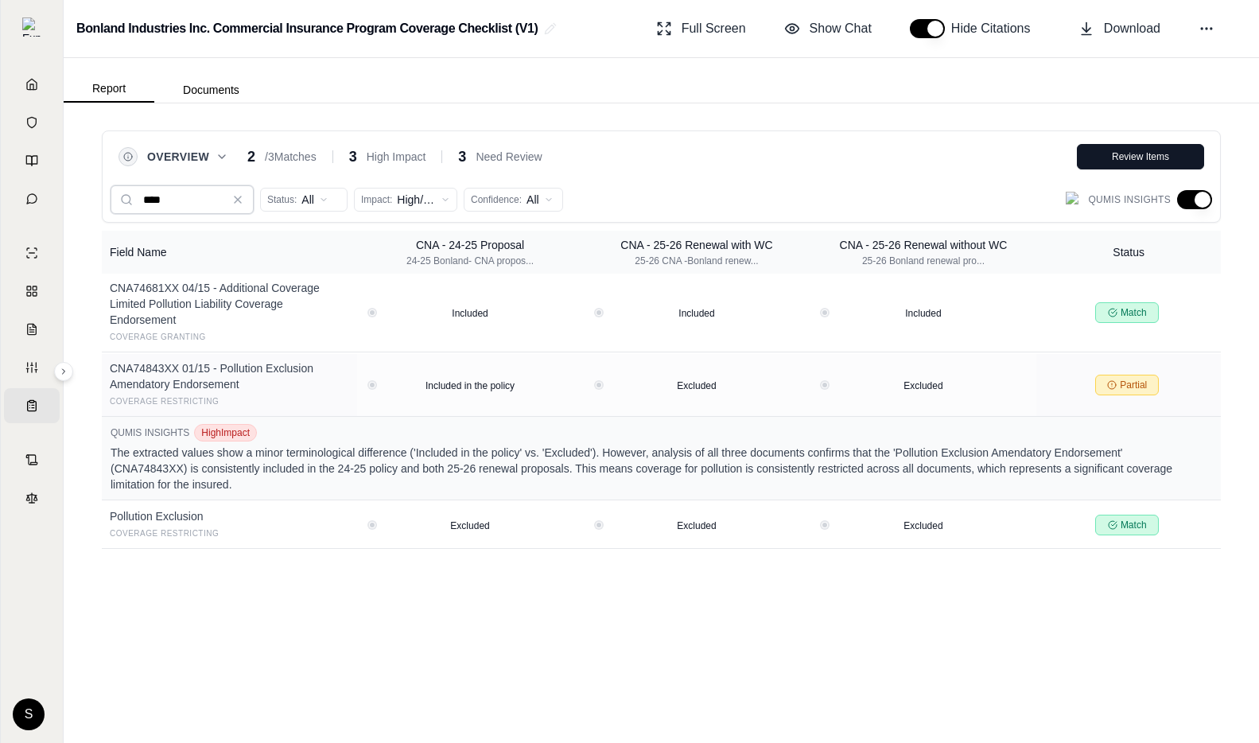
click at [216, 195] on input "****" at bounding box center [182, 199] width 143 height 29
type input "****"
click at [240, 196] on icon at bounding box center [238, 199] width 6 height 6
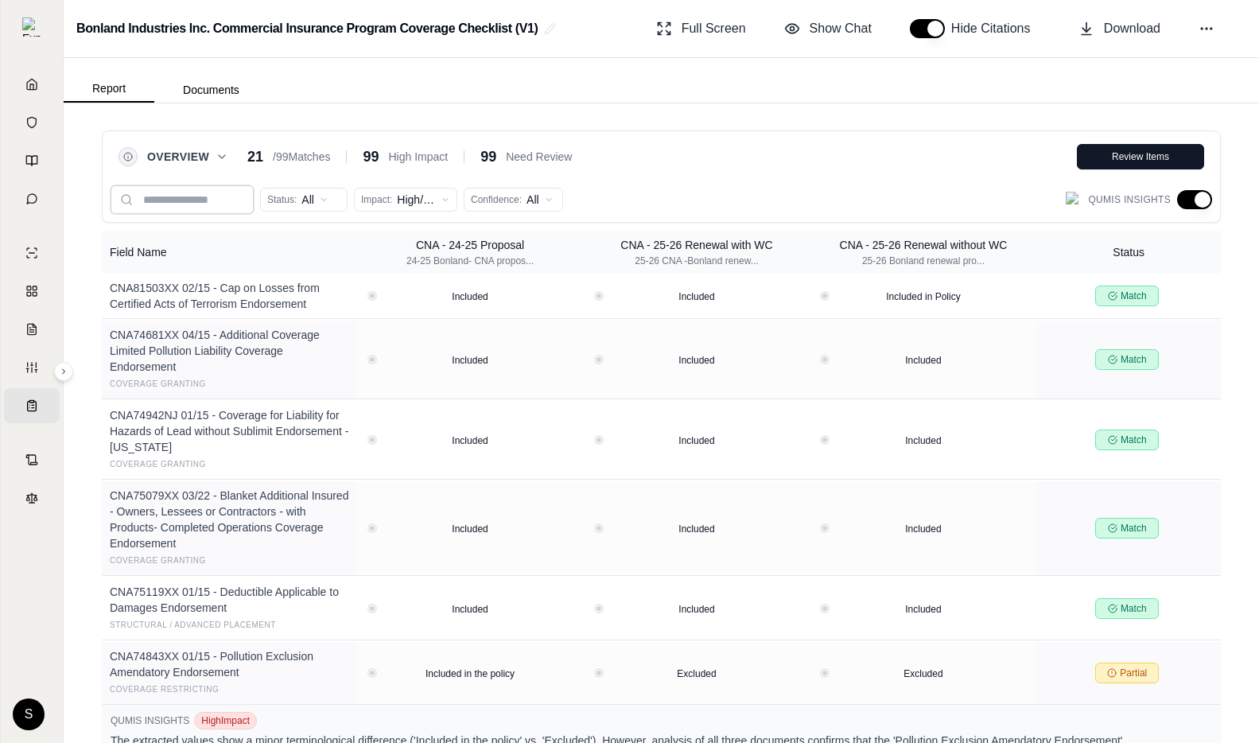
click at [190, 203] on input "search" at bounding box center [182, 199] width 143 height 29
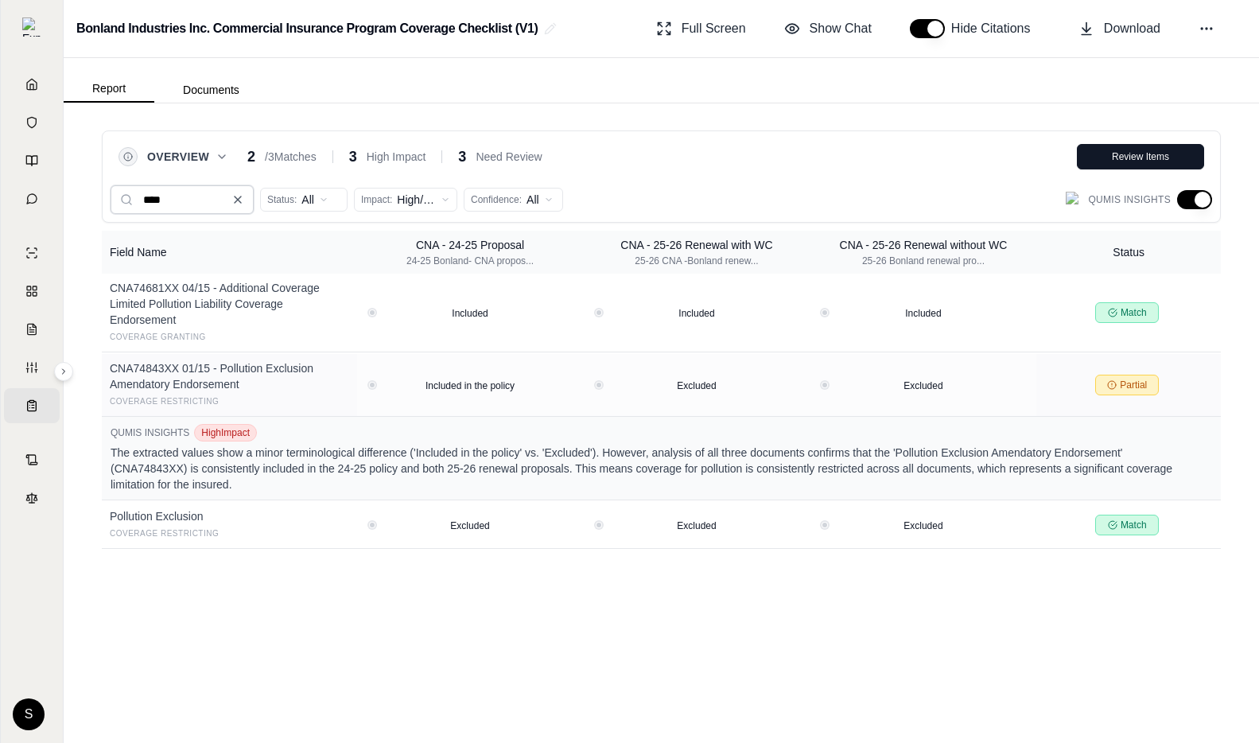
type input "****"
click at [239, 200] on icon at bounding box center [238, 199] width 6 height 6
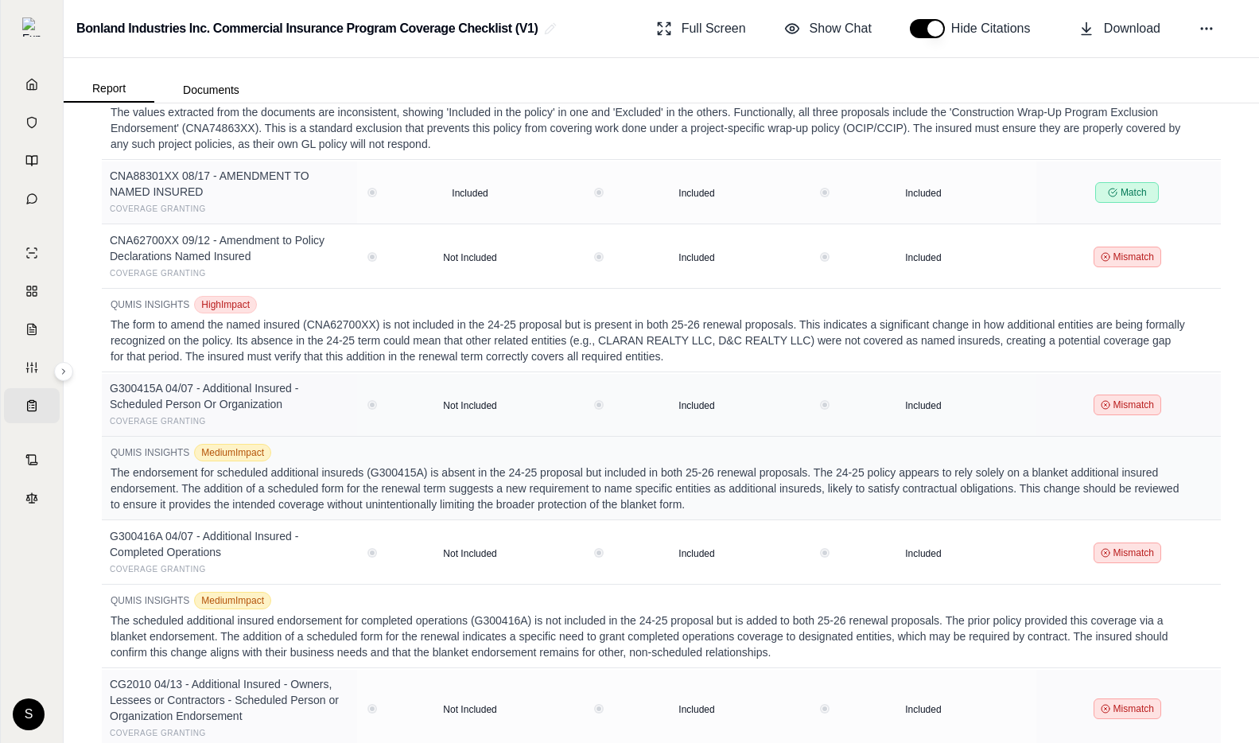
scroll to position [1975, 0]
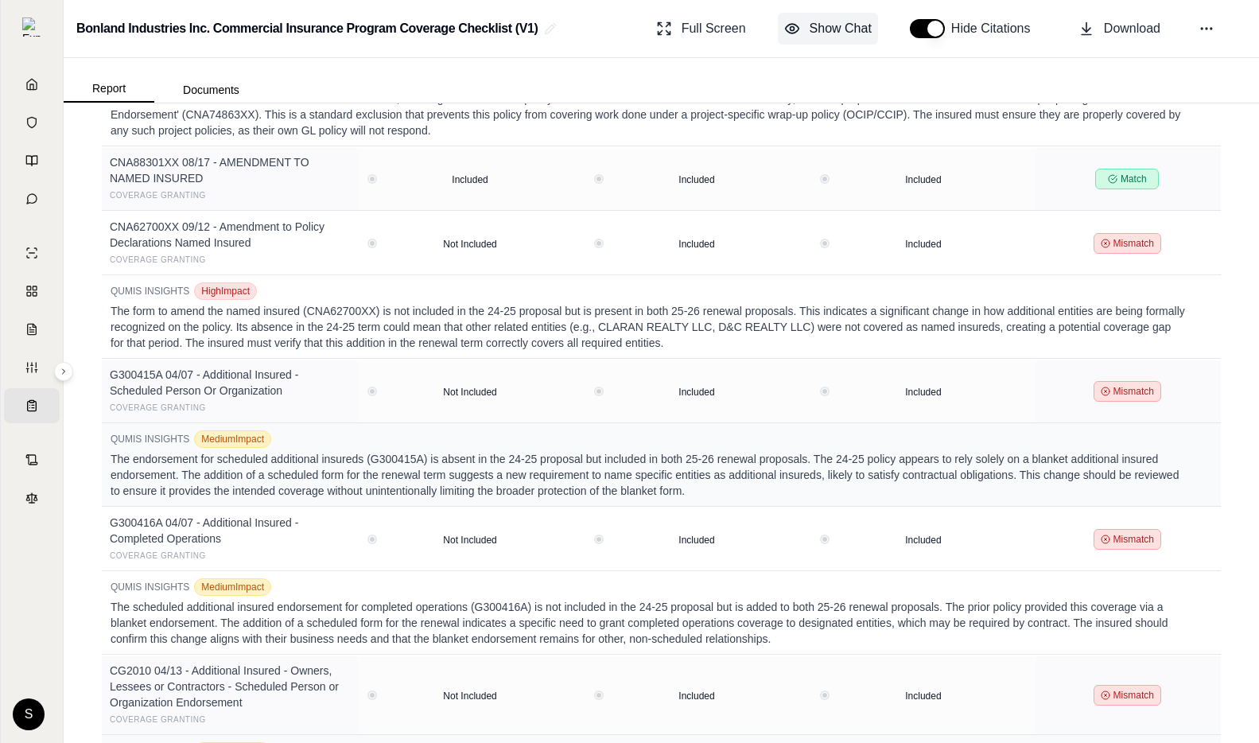
click at [867, 29] on span "Show Chat" at bounding box center [840, 28] width 62 height 19
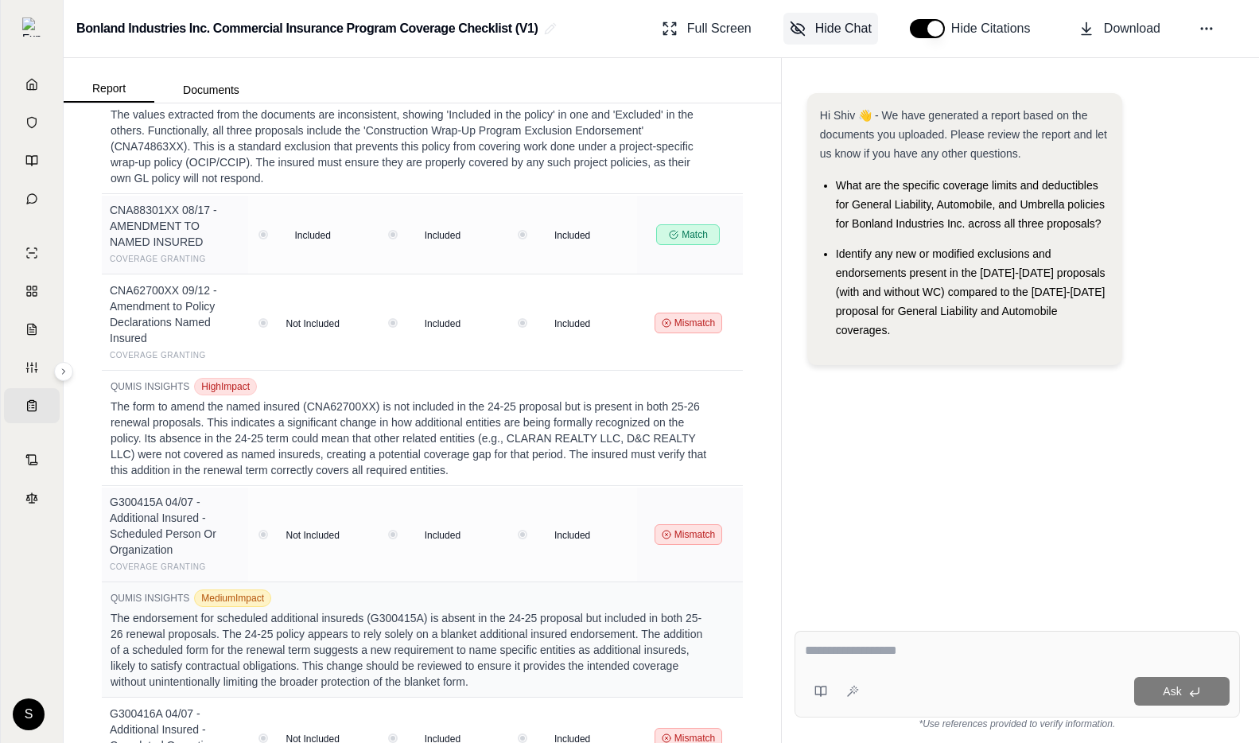
scroll to position [2624, 0]
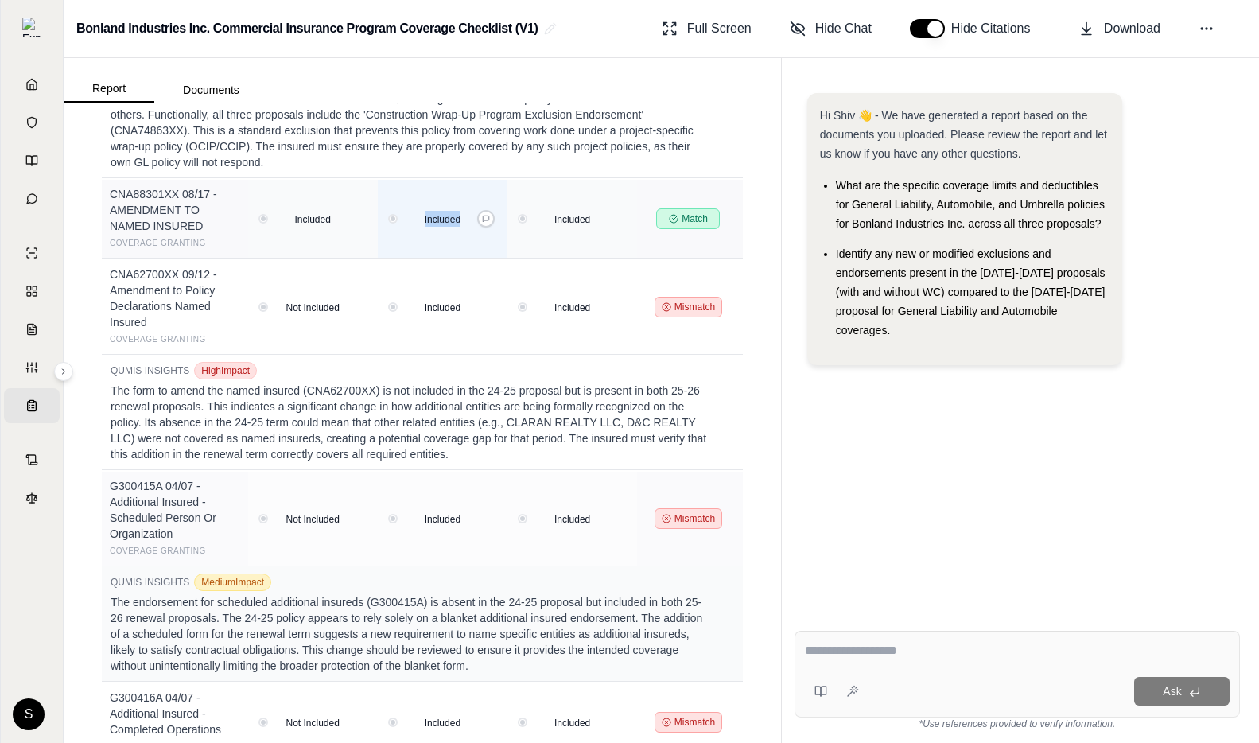
drag, startPoint x: 463, startPoint y: 221, endPoint x: 424, endPoint y: 218, distance: 39.9
click at [424, 218] on div "Included" at bounding box center [443, 219] width 52 height 16
click at [90, 543] on div "Overview 21 / 99 Matches 99 High Impact 99 Need Review Review Items Status: All…" at bounding box center [422, 422] width 717 height 639
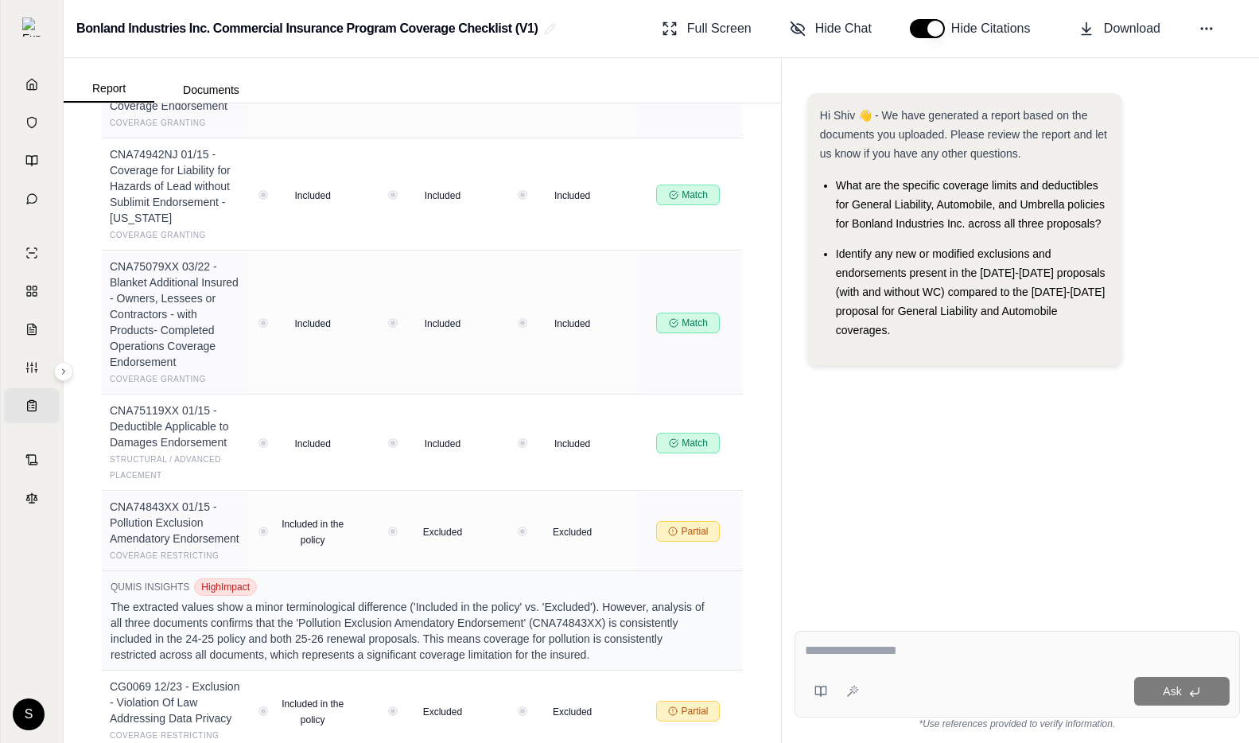
scroll to position [0, 0]
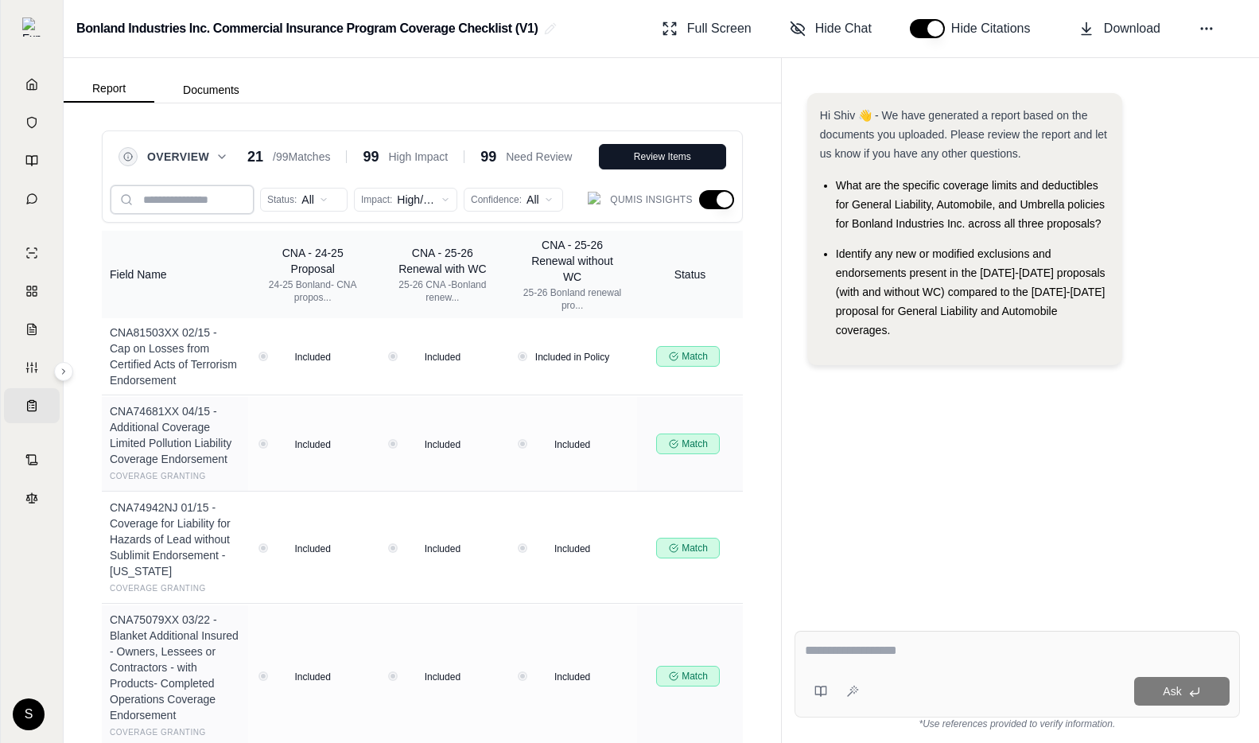
click at [181, 209] on input "search" at bounding box center [182, 199] width 143 height 29
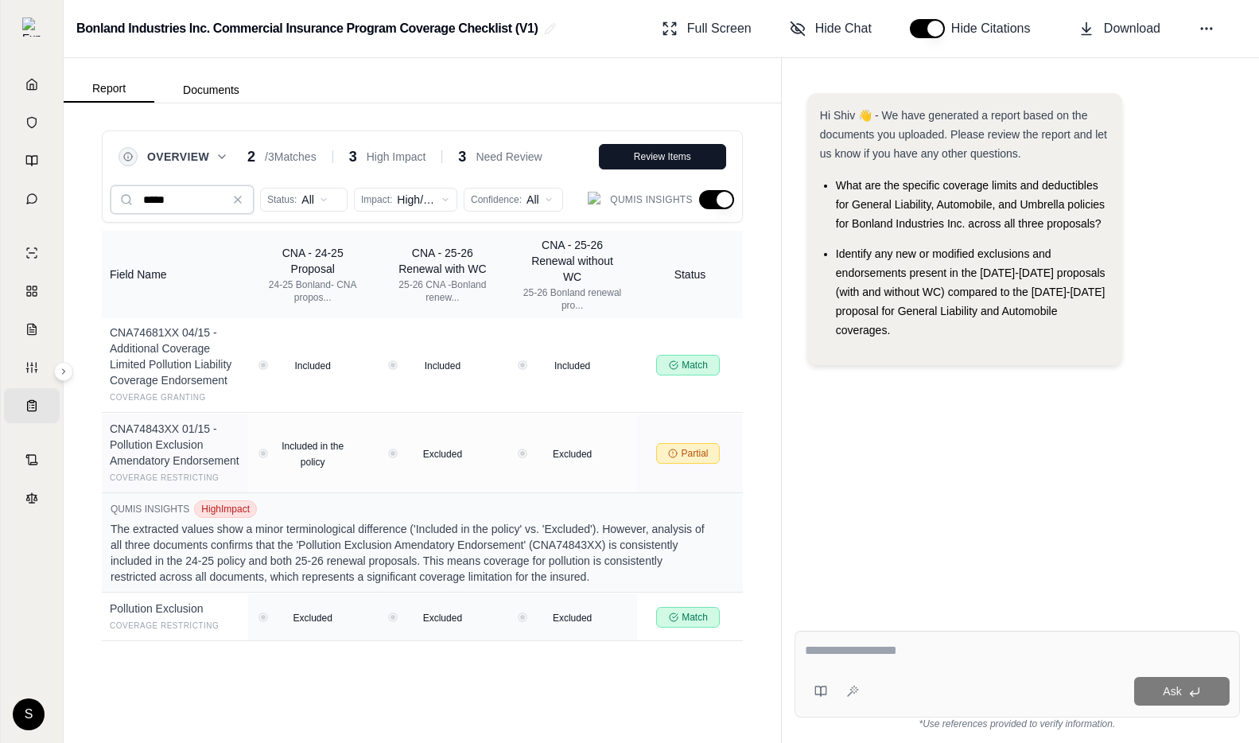
type input "*****"
drag, startPoint x: 110, startPoint y: 607, endPoint x: 688, endPoint y: 624, distance: 579.0
click at [688, 624] on tr "Pollution Exclusion Coverage Restricting Excluded Excluded Excluded Match" at bounding box center [422, 617] width 641 height 47
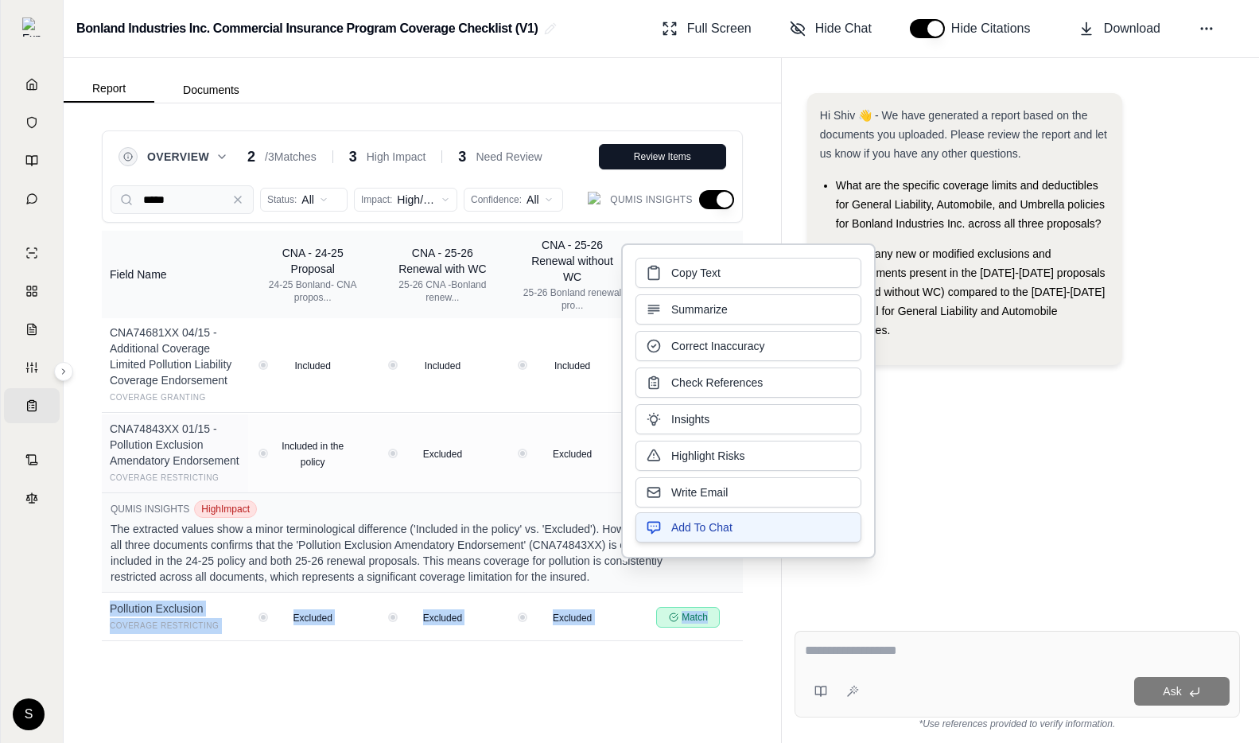
click at [729, 520] on span "Add To Chat" at bounding box center [701, 527] width 61 height 16
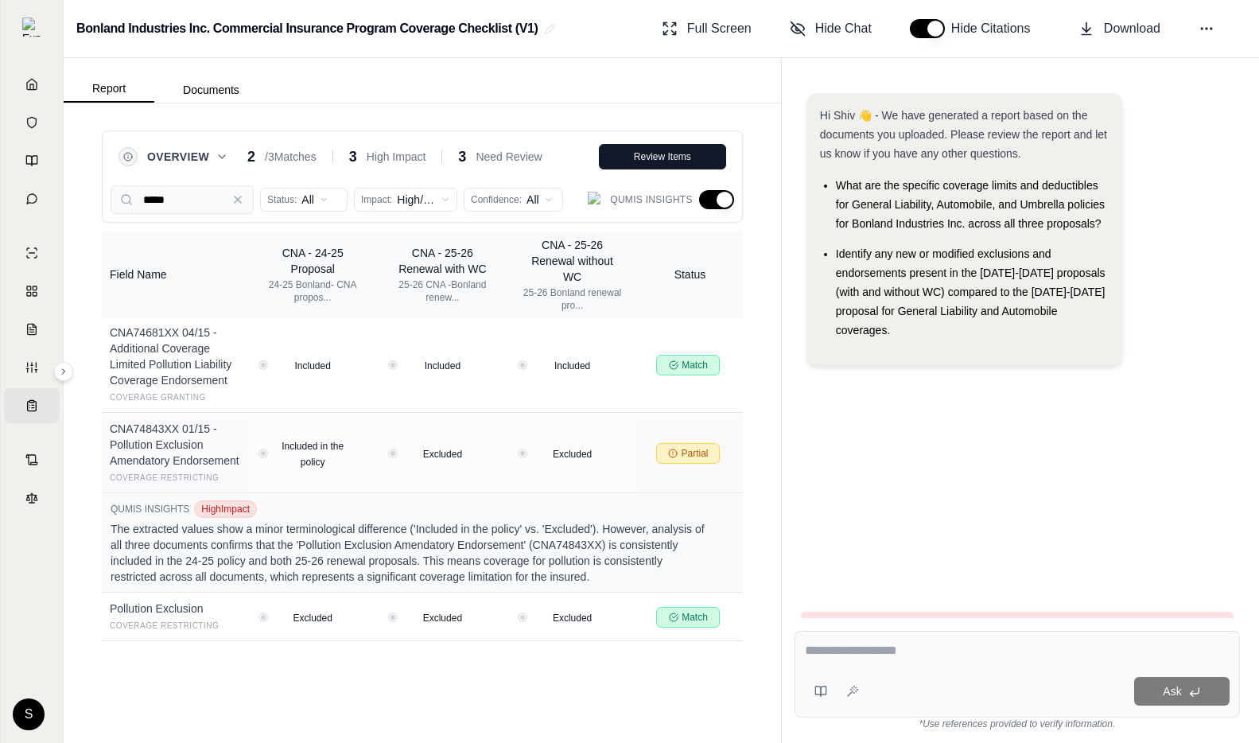
scroll to position [51, 0]
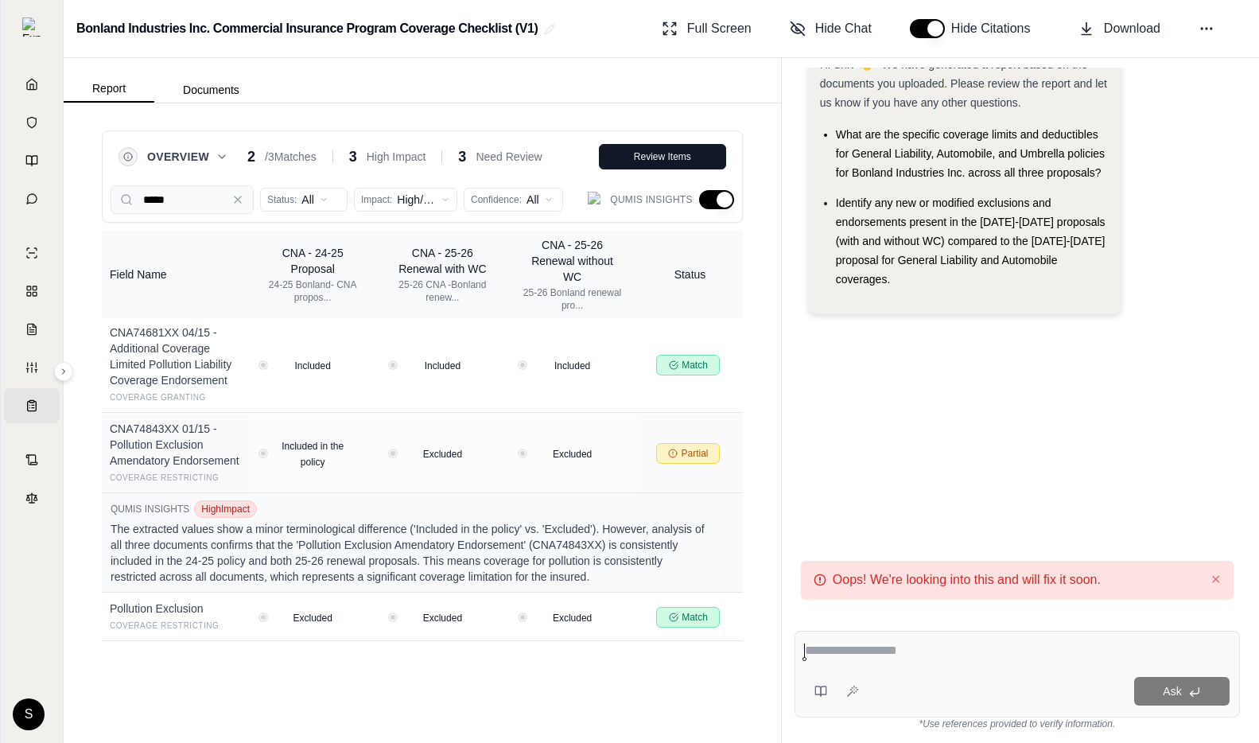
click at [1223, 584] on div "Oops! We're looking into this and will fix it soon. ✕" at bounding box center [1017, 579] width 432 height 38
click at [1217, 580] on button "✕" at bounding box center [1215, 579] width 10 height 19
